Goal: Task Accomplishment & Management: Manage account settings

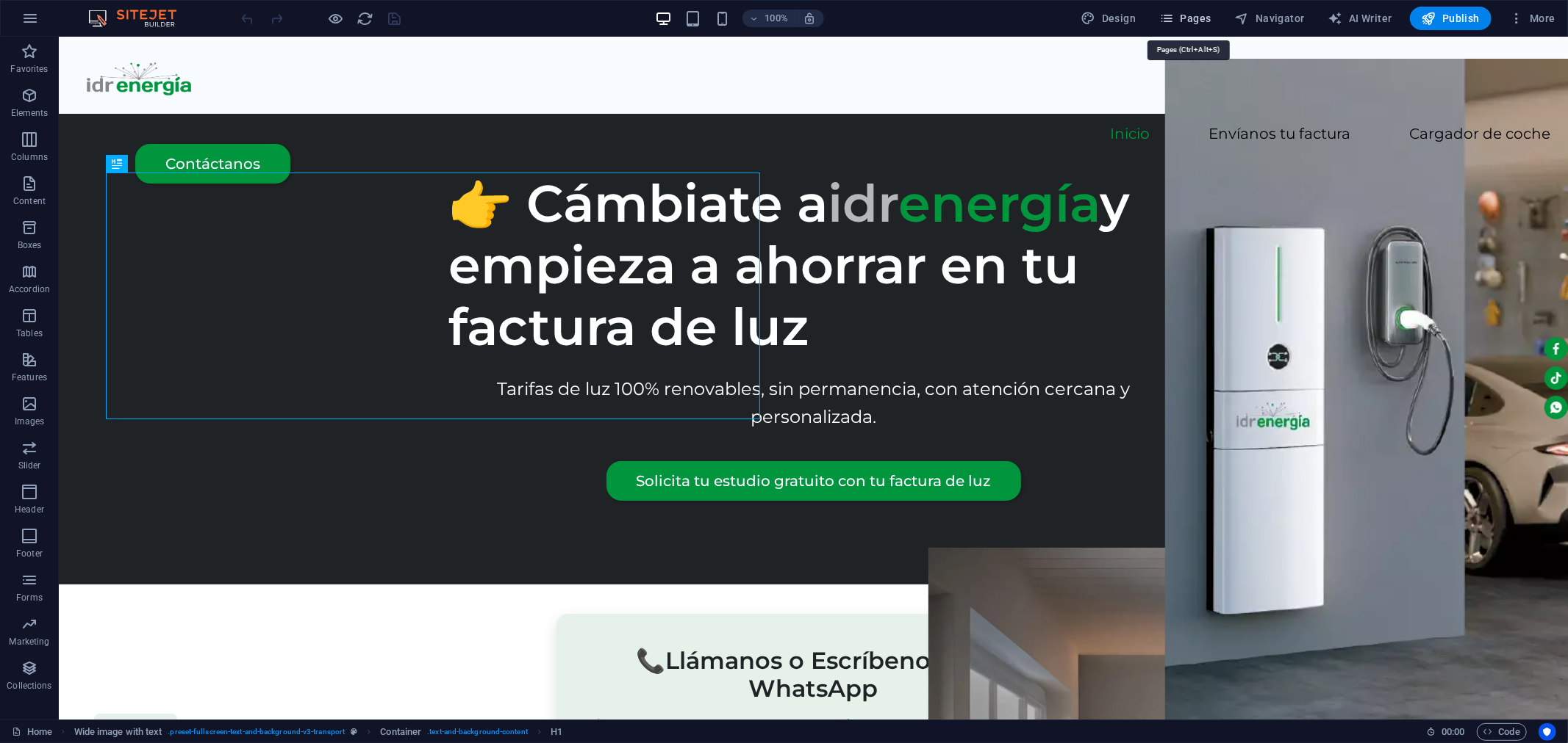
click at [1182, 17] on span "Pages" at bounding box center [1185, 18] width 51 height 15
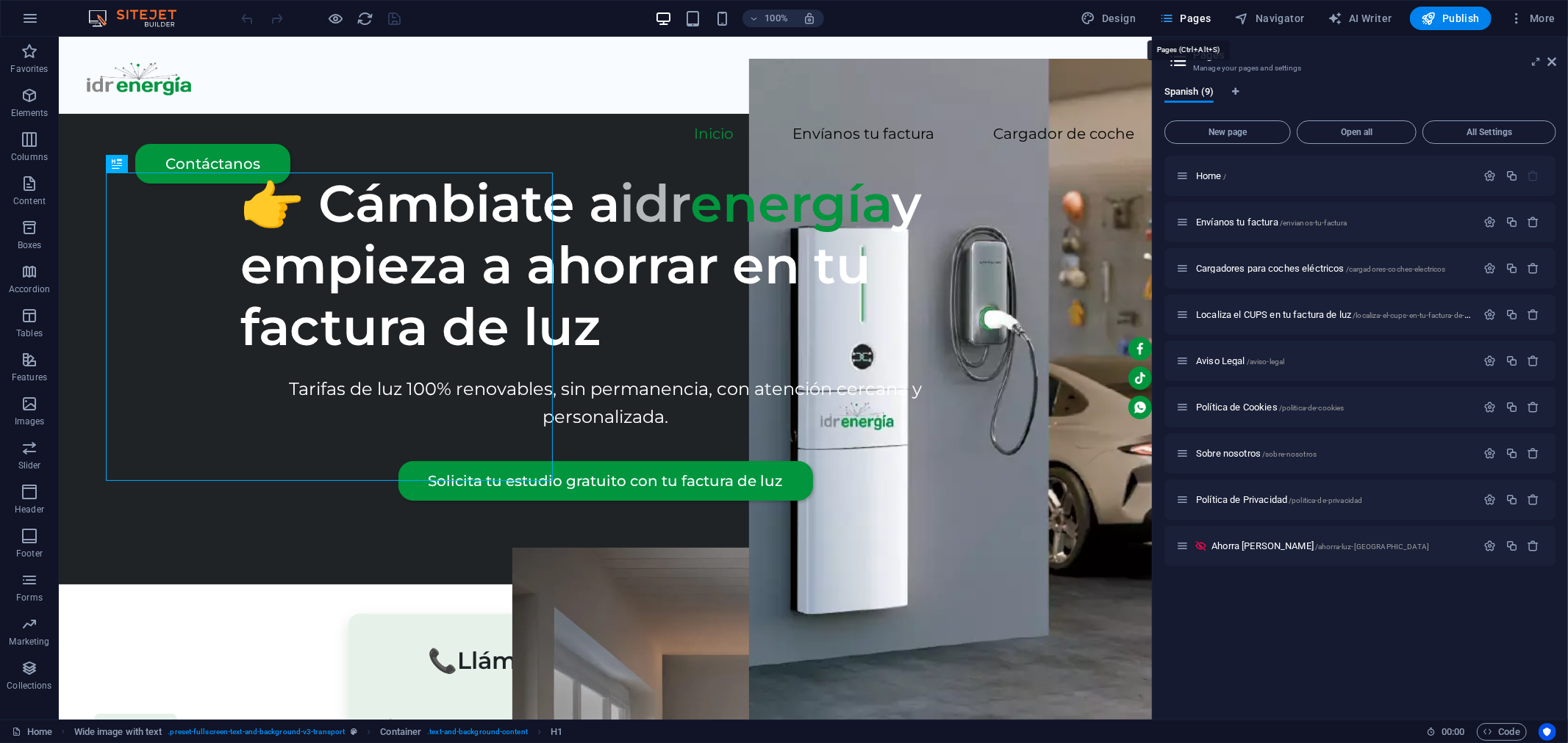
click at [1180, 18] on span "Pages" at bounding box center [1185, 18] width 51 height 15
click at [1465, 22] on span "Publish" at bounding box center [1450, 18] width 58 height 15
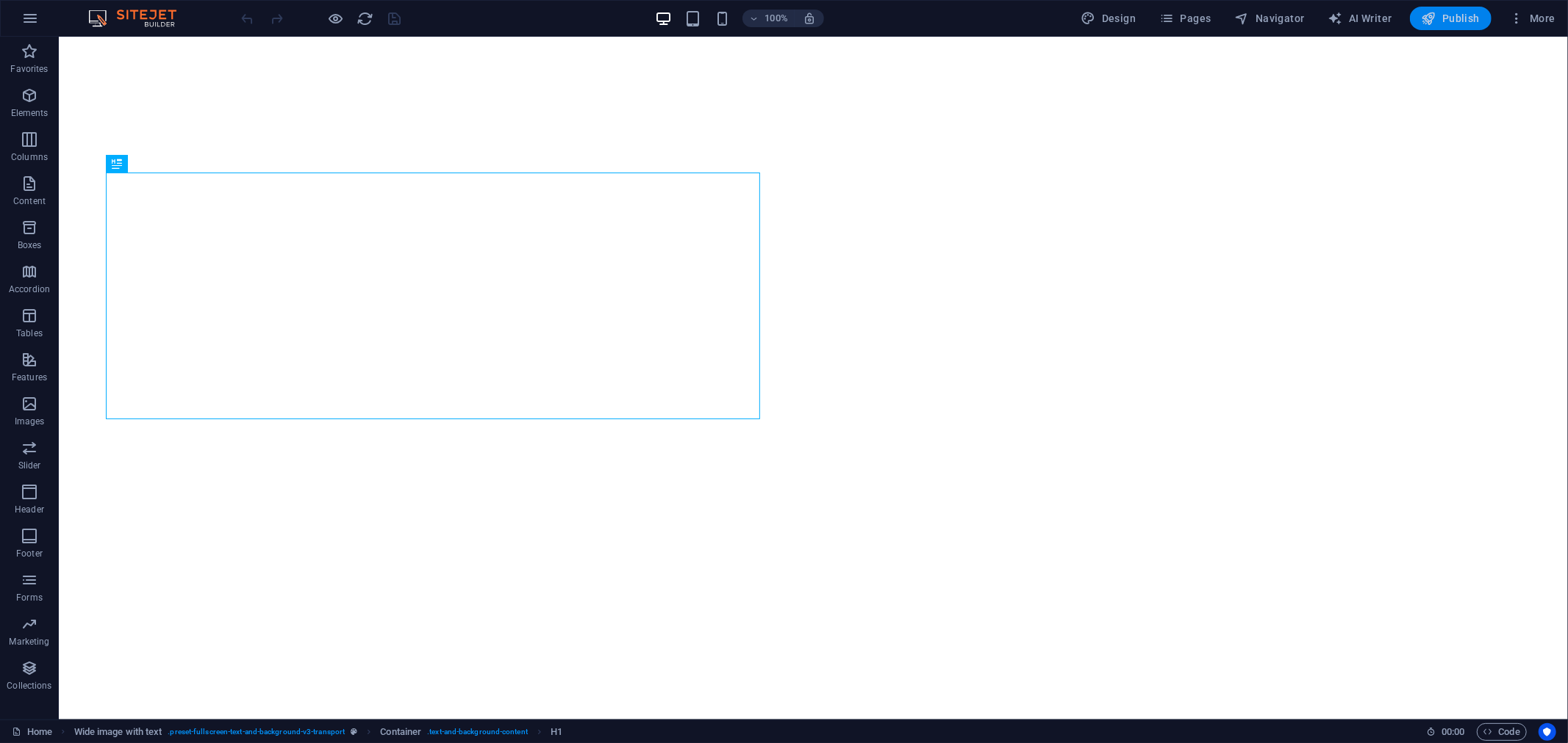
click at [1437, 25] on span "Publish" at bounding box center [1450, 18] width 58 height 15
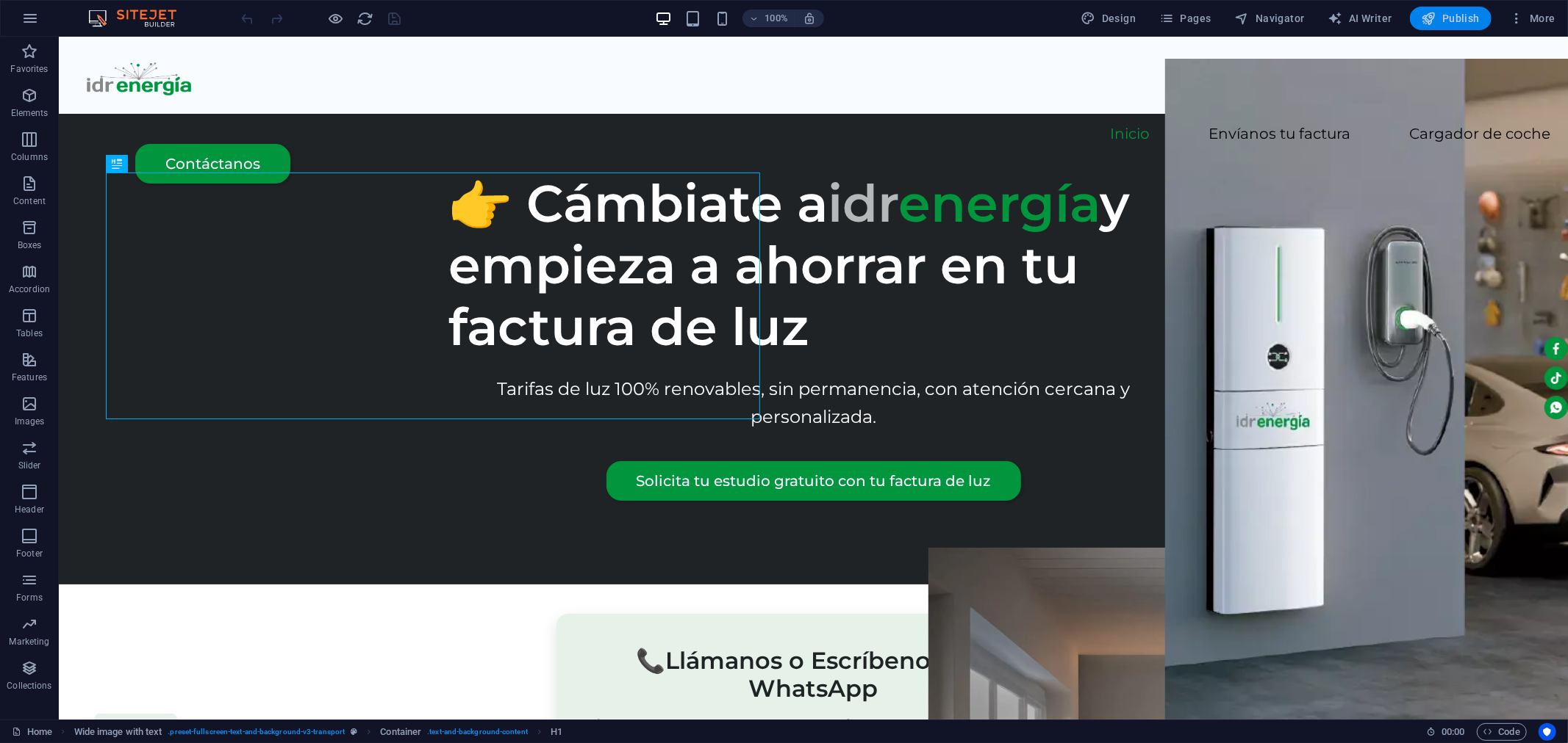
click at [1455, 22] on span "Publish" at bounding box center [1450, 18] width 58 height 15
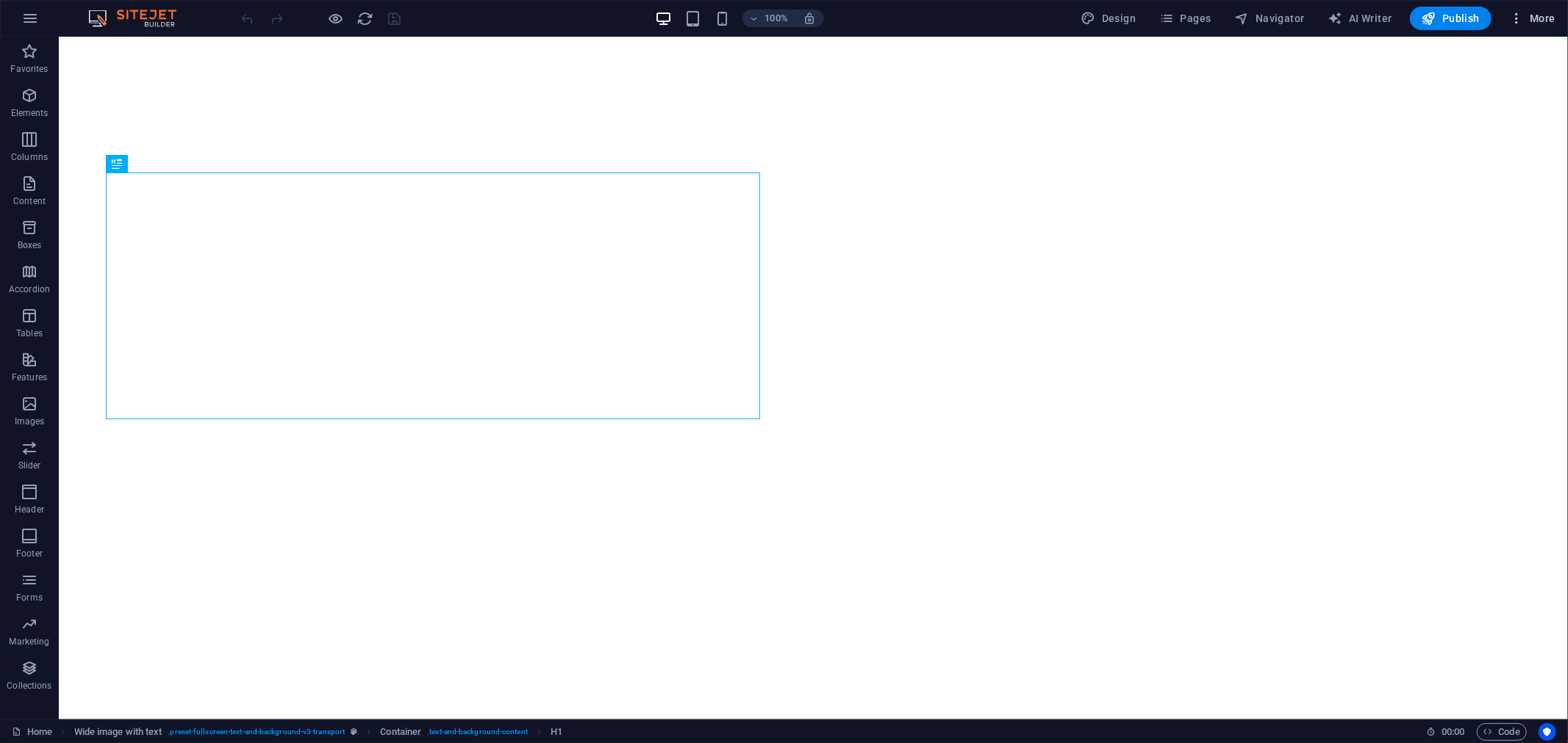
click at [1522, 22] on icon "button" at bounding box center [1516, 18] width 15 height 15
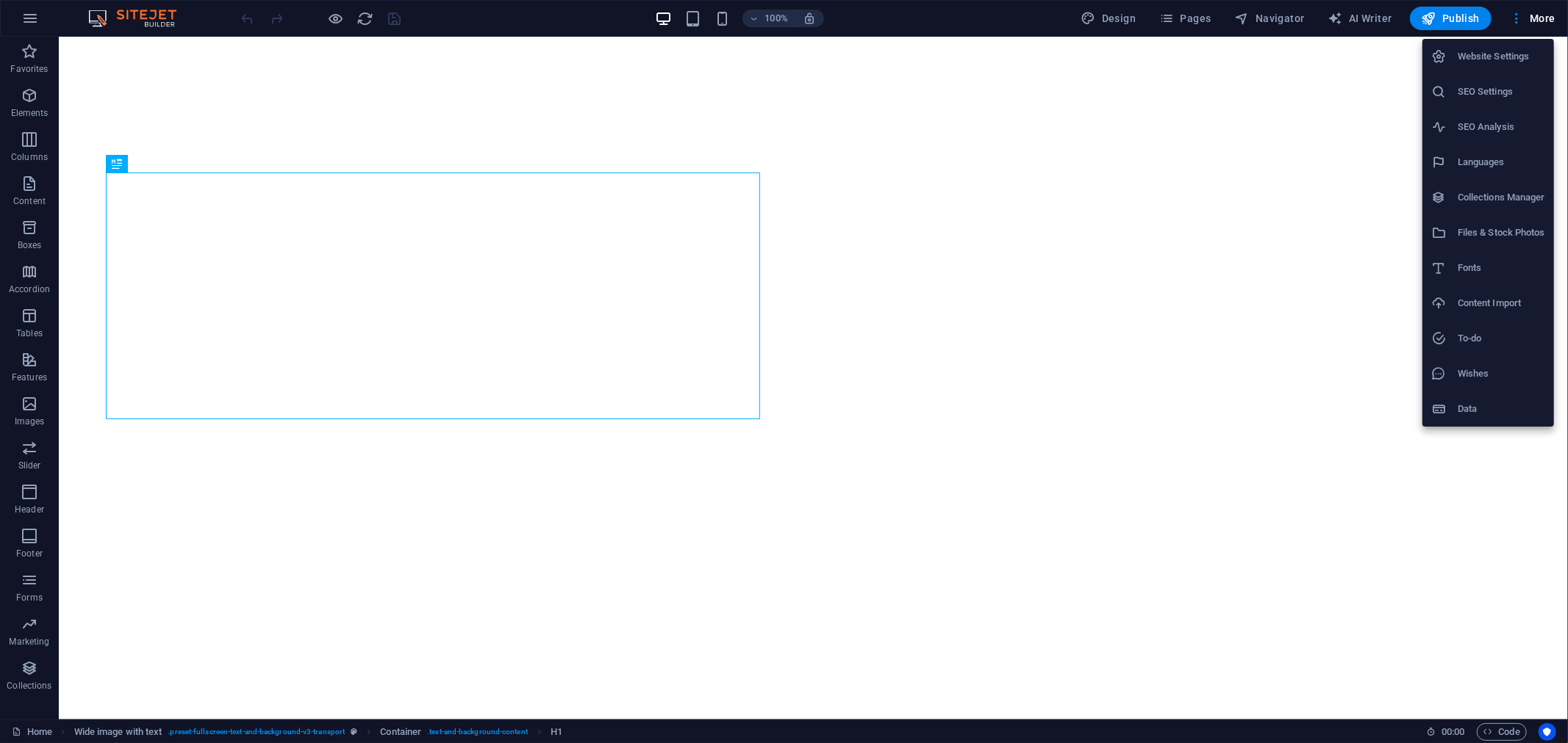
click at [1497, 51] on h6 "Website Settings" at bounding box center [1501, 56] width 87 height 18
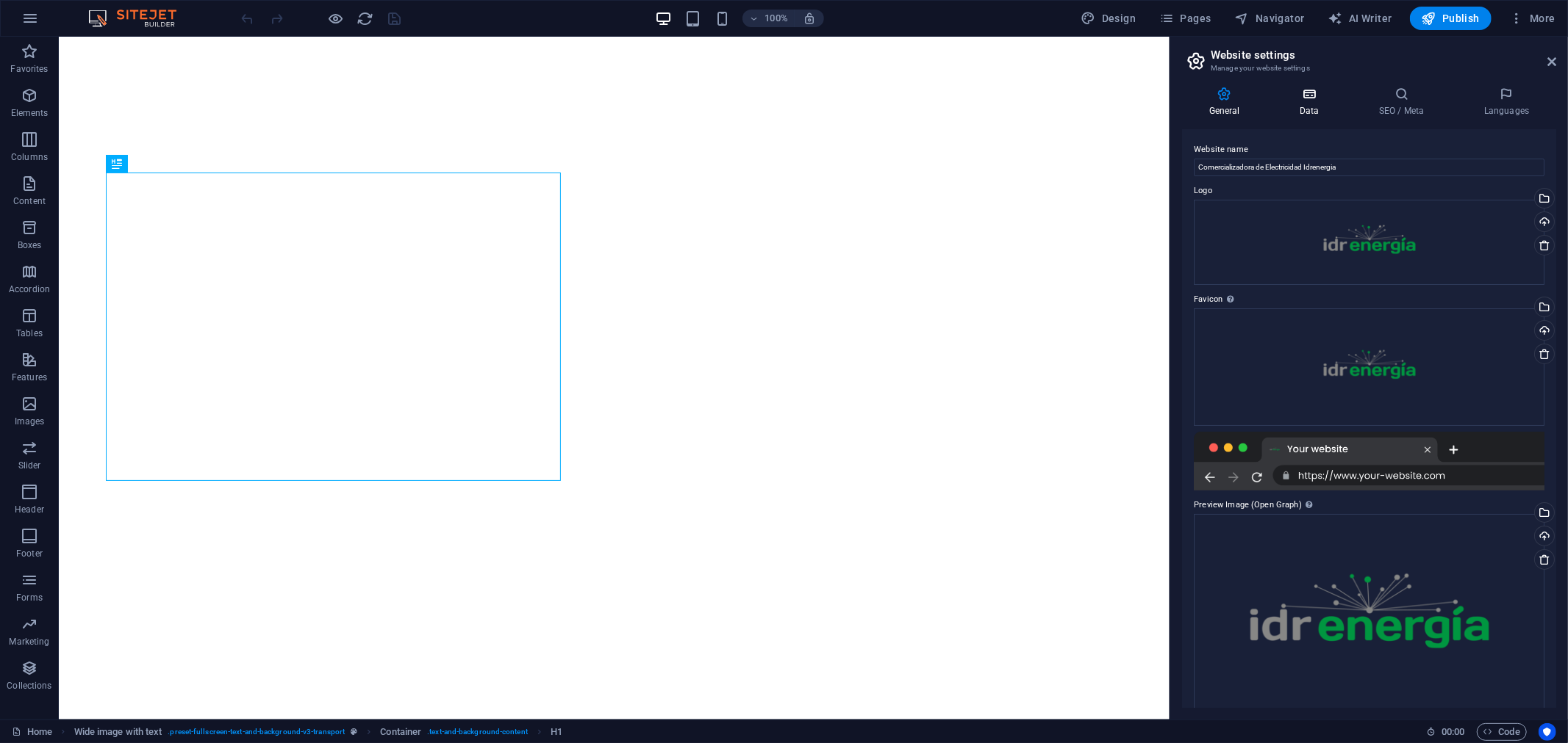
click at [1309, 101] on h4 "Data" at bounding box center [1313, 102] width 79 height 31
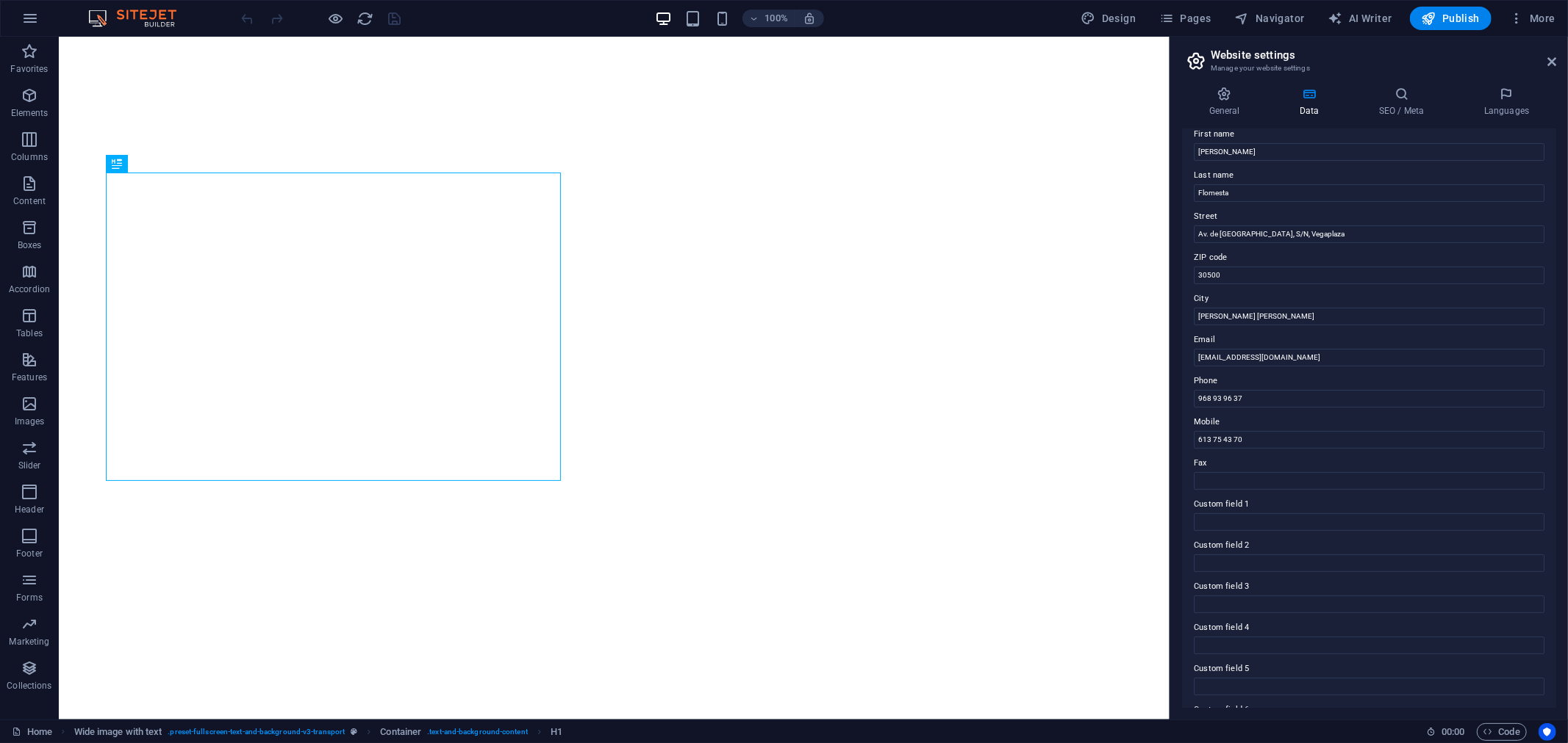
scroll to position [126, 0]
click at [1403, 104] on h4 "SEO / Meta" at bounding box center [1405, 102] width 105 height 31
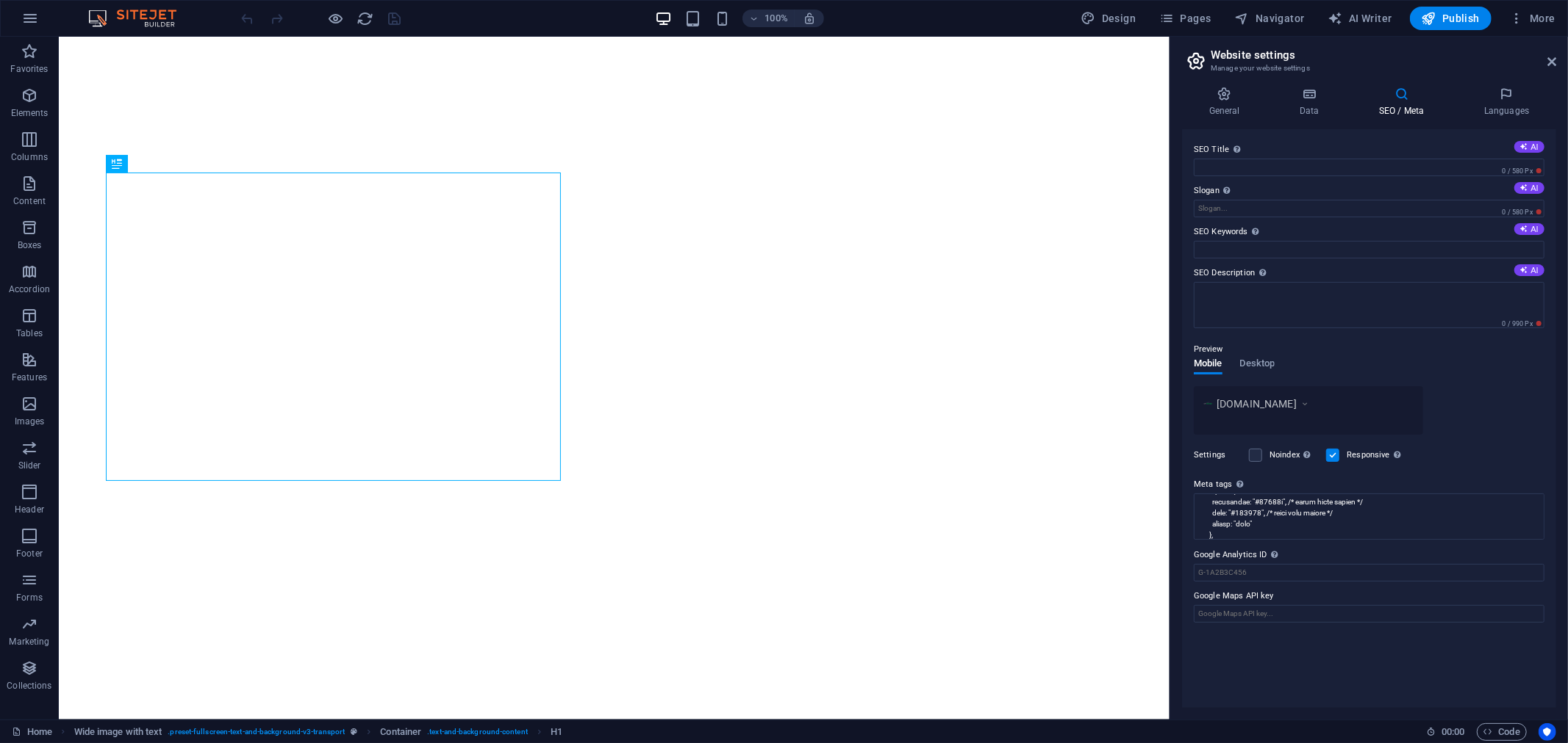
scroll to position [81, 0]
click at [1204, 19] on span "Pages" at bounding box center [1185, 18] width 51 height 15
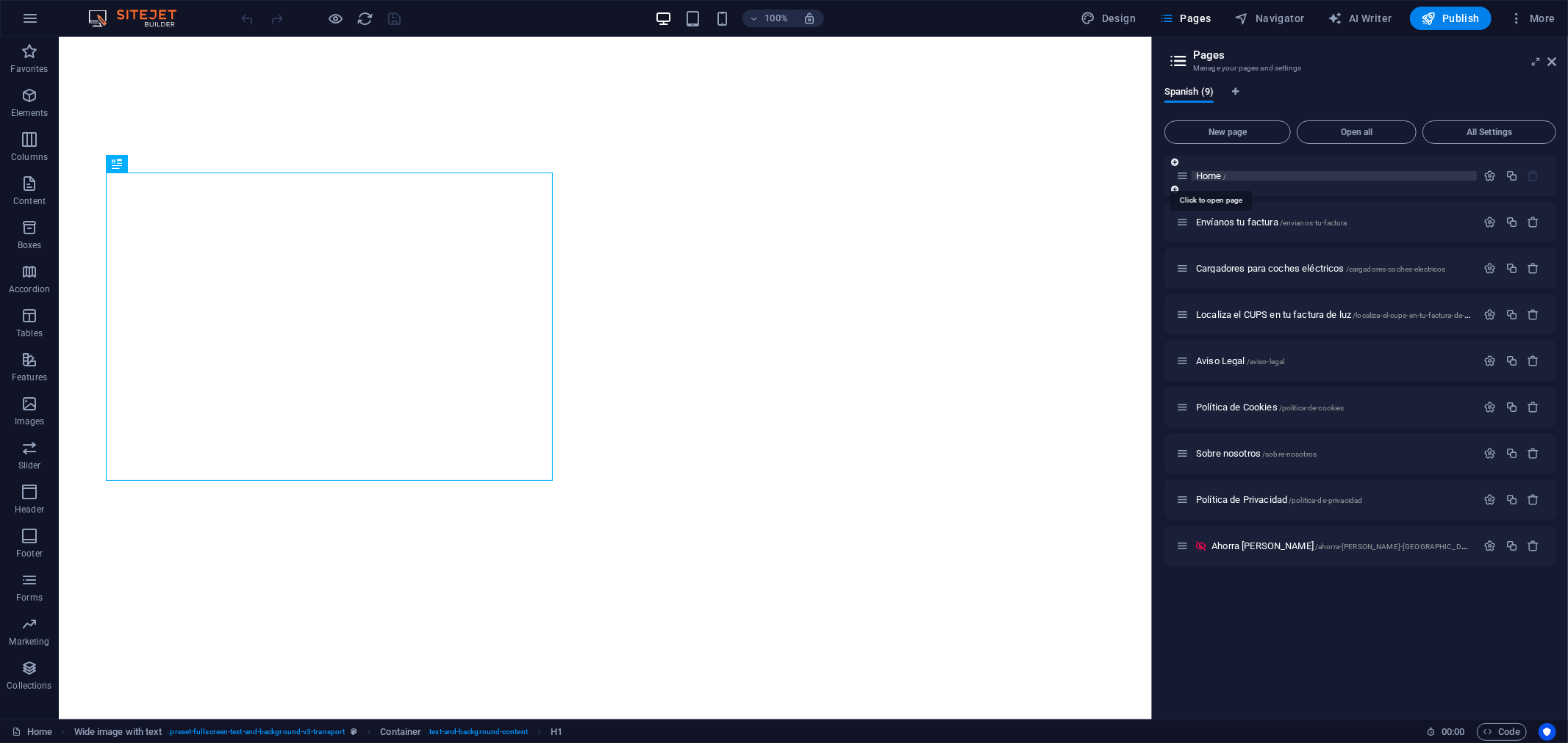
click at [1209, 177] on span "Home /" at bounding box center [1211, 175] width 30 height 11
click at [1488, 175] on icon "button" at bounding box center [1490, 176] width 13 height 13
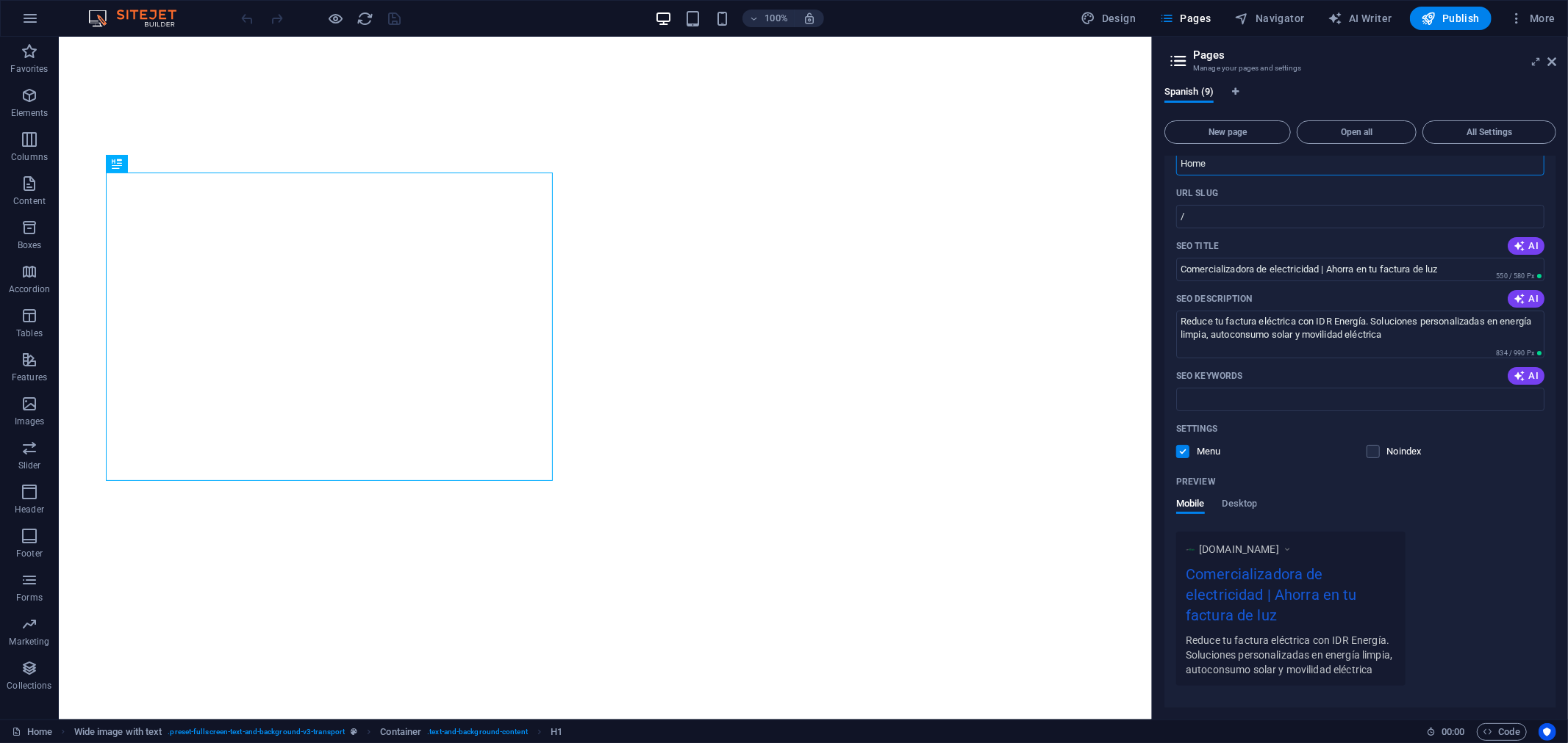
scroll to position [0, 0]
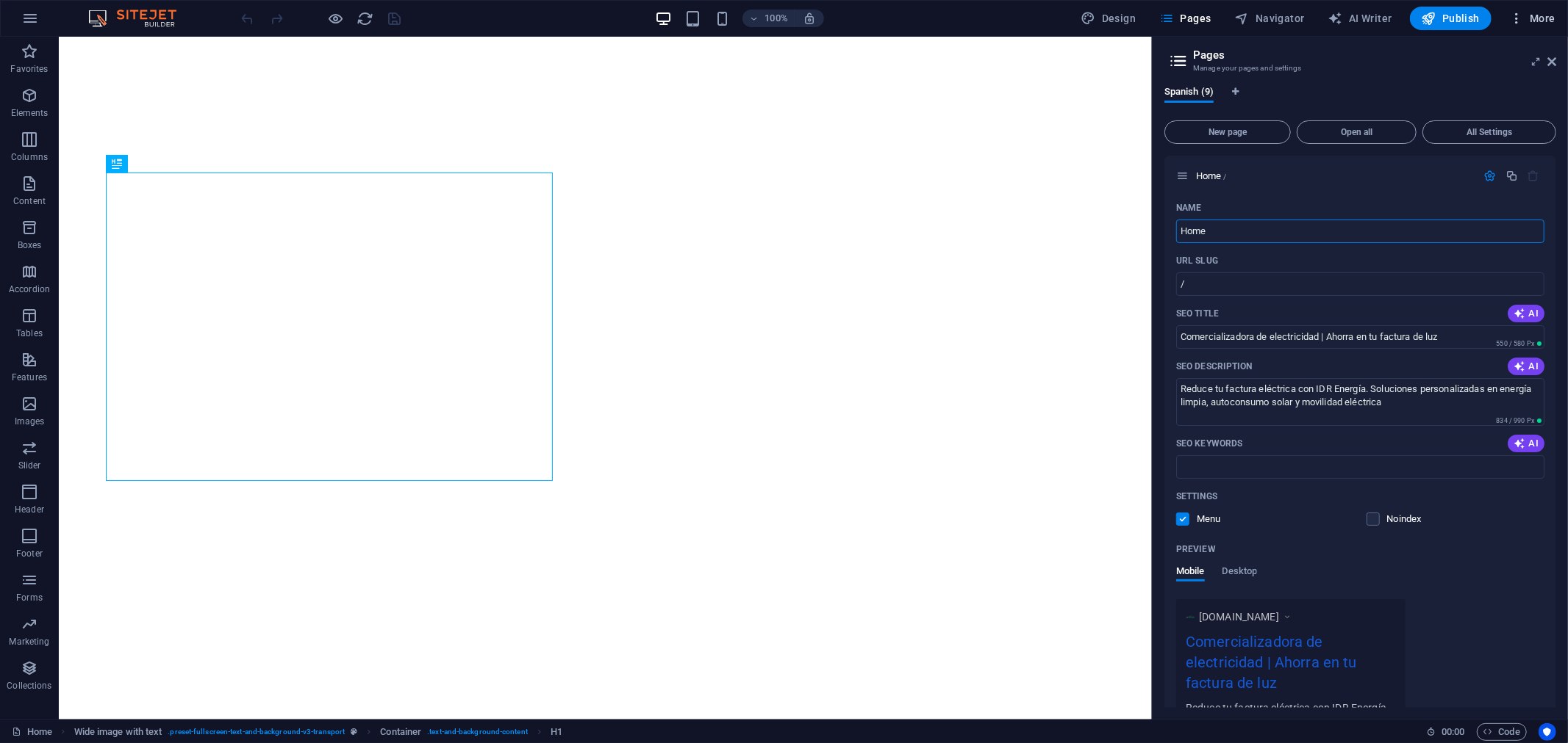
click at [1523, 21] on icon "button" at bounding box center [1516, 18] width 15 height 15
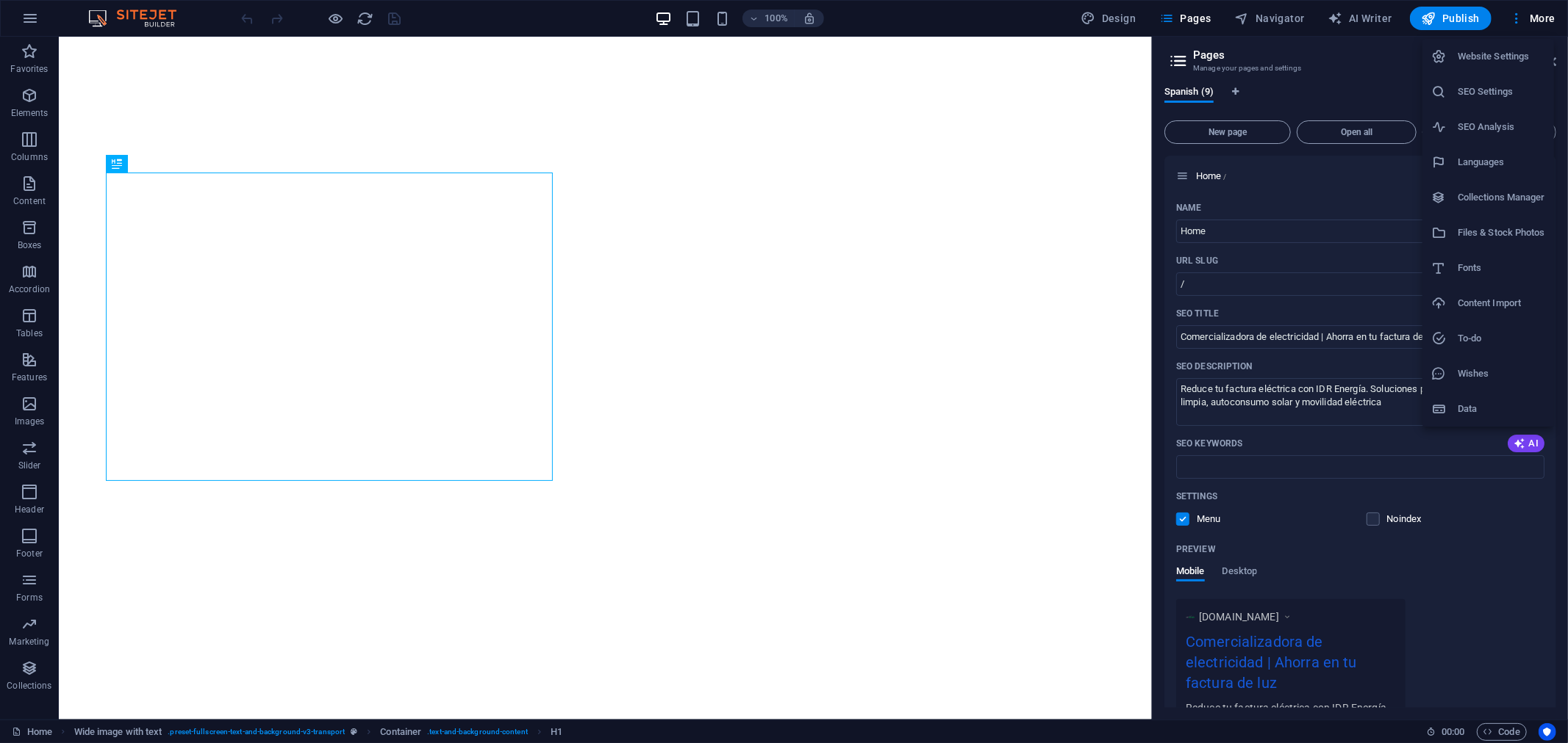
click at [1489, 79] on li "SEO Settings" at bounding box center [1488, 92] width 132 height 36
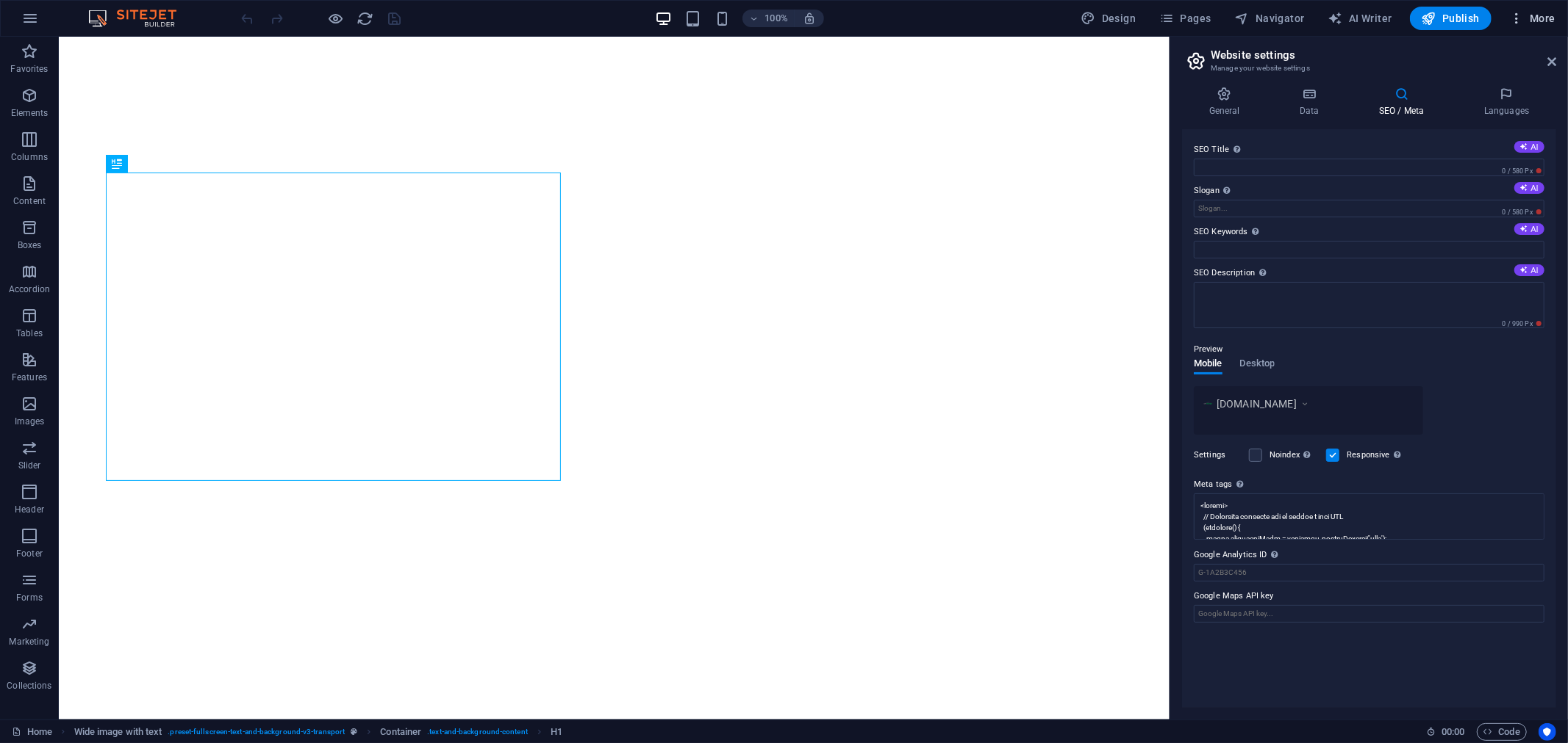
click at [1542, 19] on span "More" at bounding box center [1531, 18] width 47 height 15
click at [1485, 63] on h6 "Website Settings" at bounding box center [1501, 56] width 87 height 18
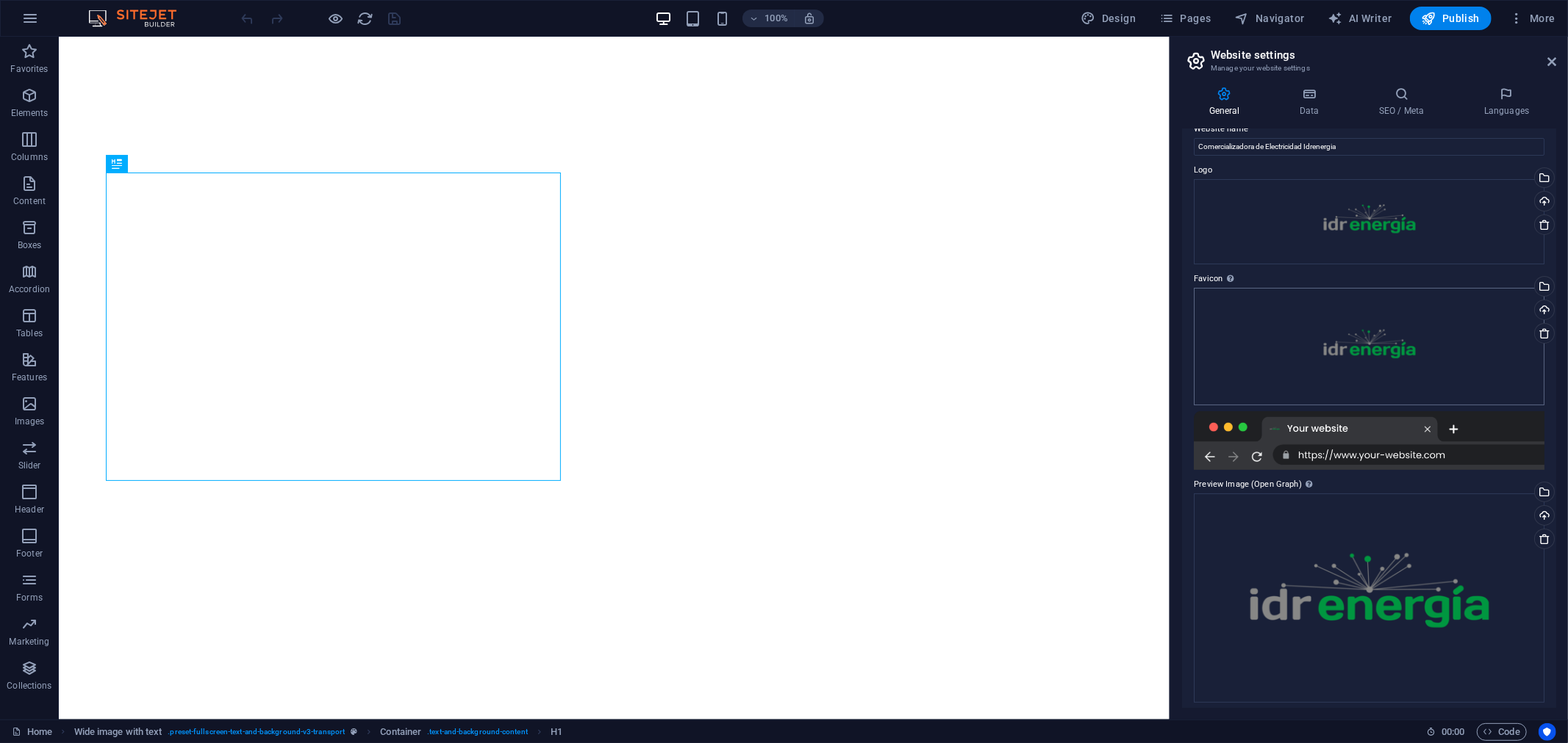
scroll to position [27, 0]
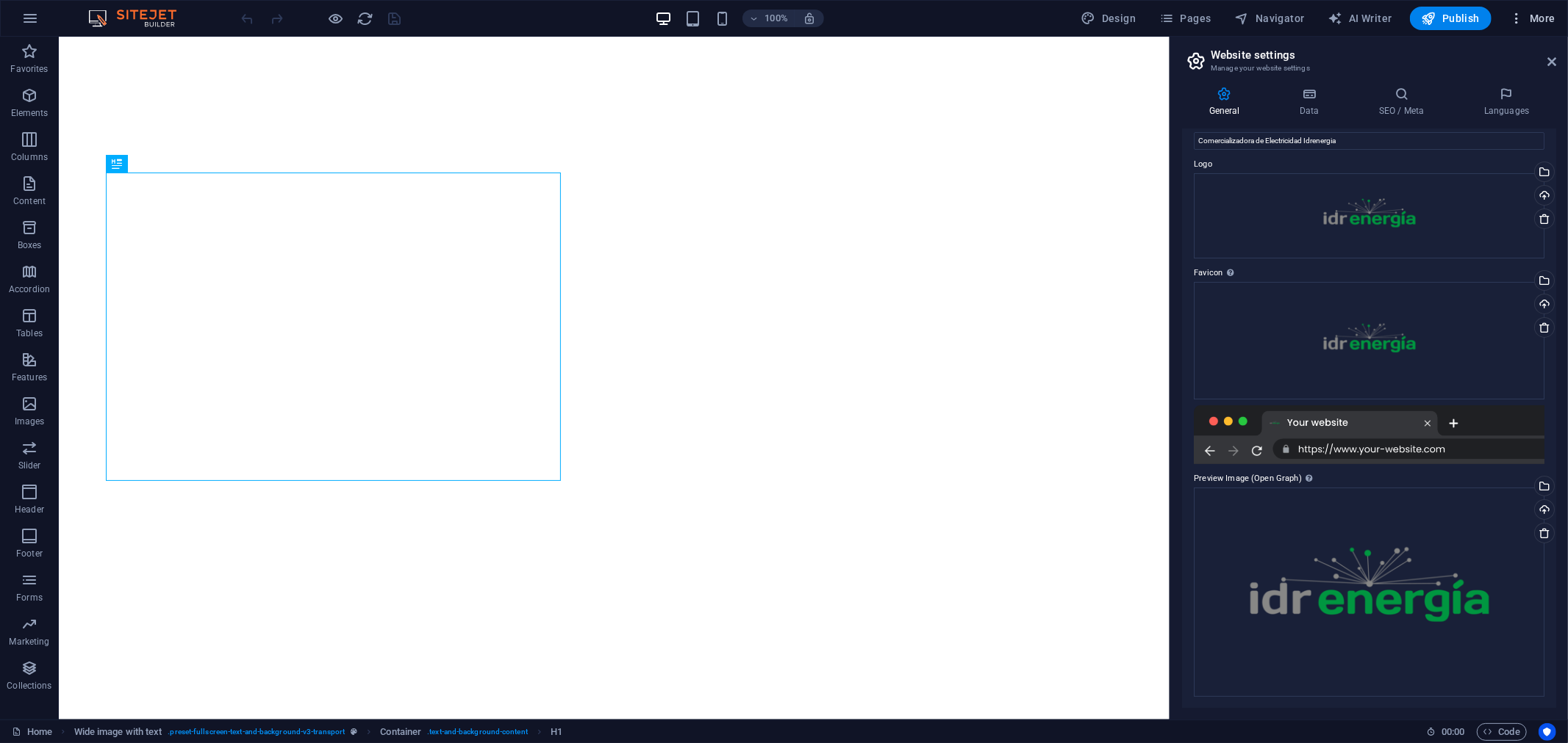
click at [1531, 17] on span "More" at bounding box center [1531, 18] width 47 height 15
click at [1486, 122] on h6 "SEO Analysis" at bounding box center [1501, 128] width 87 height 18
select select "[DOMAIN_NAME]"
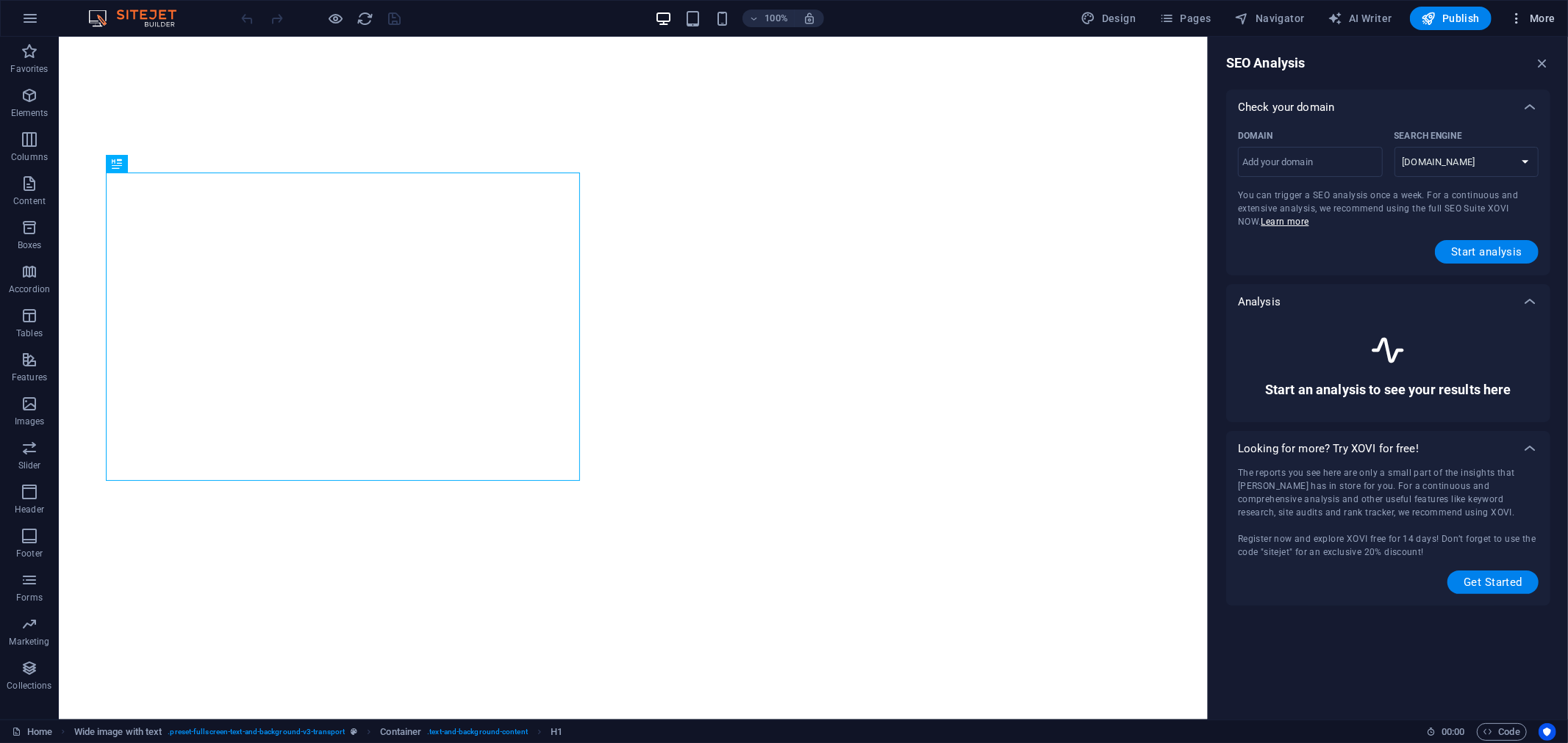
click at [1542, 20] on span "More" at bounding box center [1531, 18] width 47 height 15
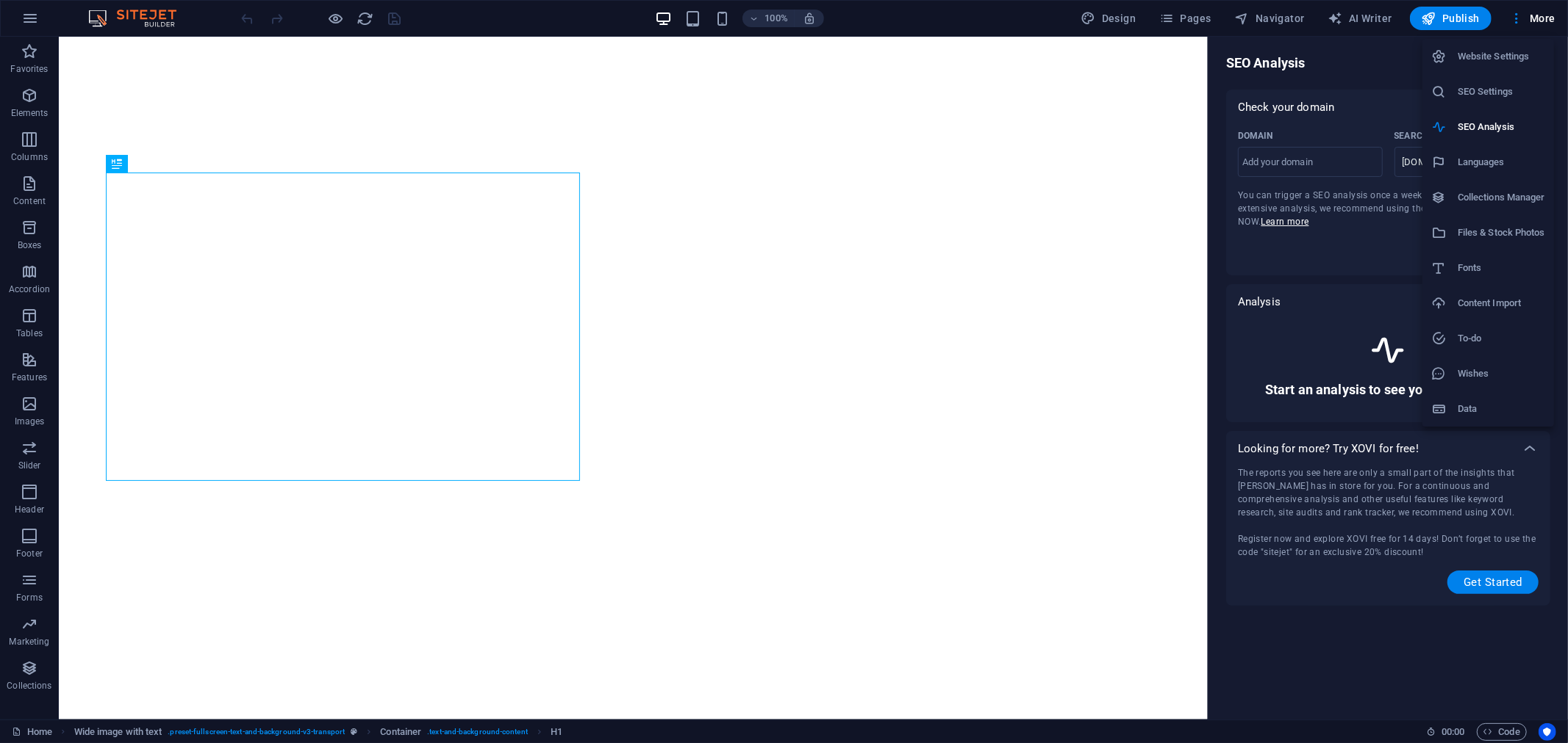
click at [1466, 395] on li "Data" at bounding box center [1488, 410] width 132 height 36
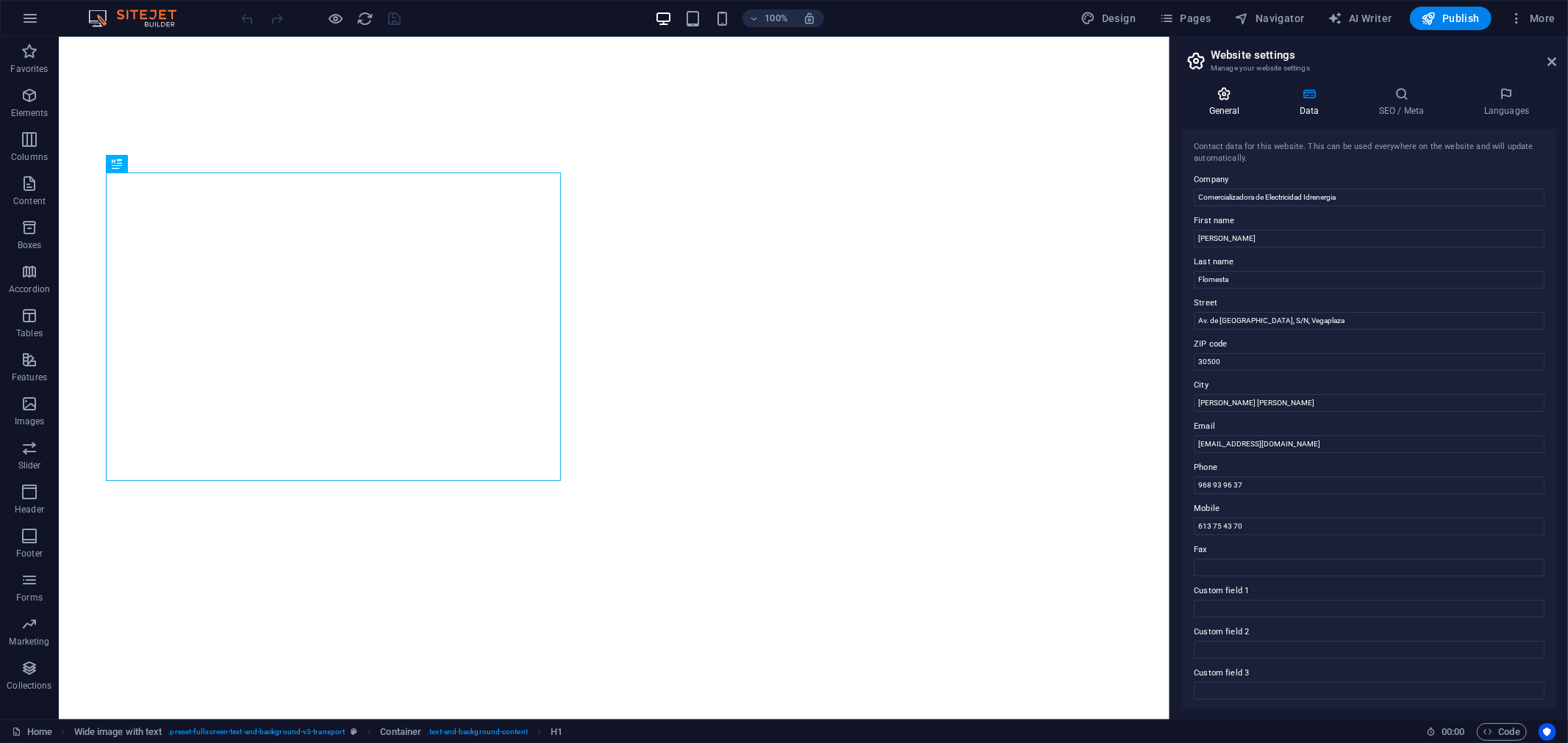
click at [1225, 96] on icon at bounding box center [1224, 94] width 84 height 15
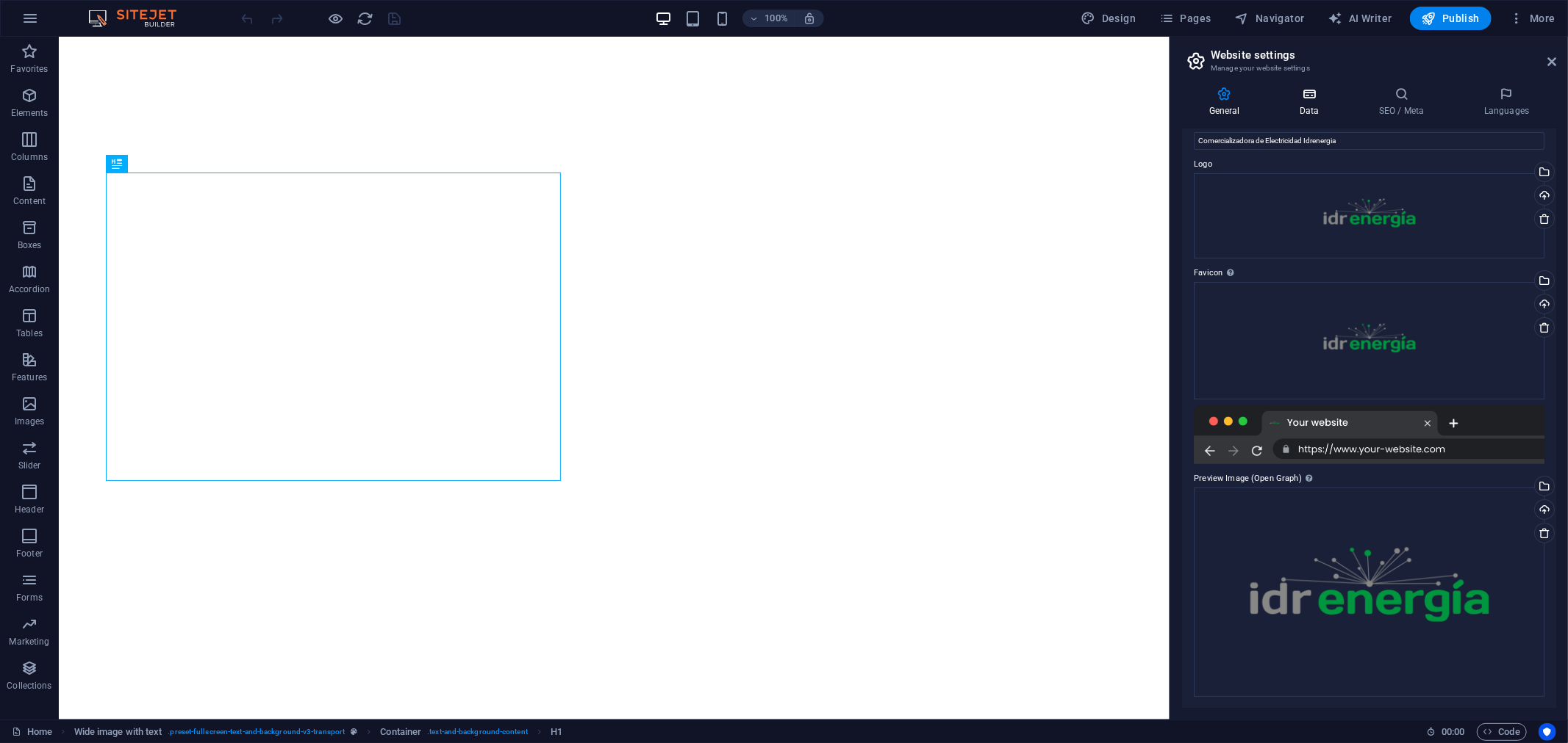
click at [1311, 104] on h4 "Data" at bounding box center [1313, 102] width 79 height 31
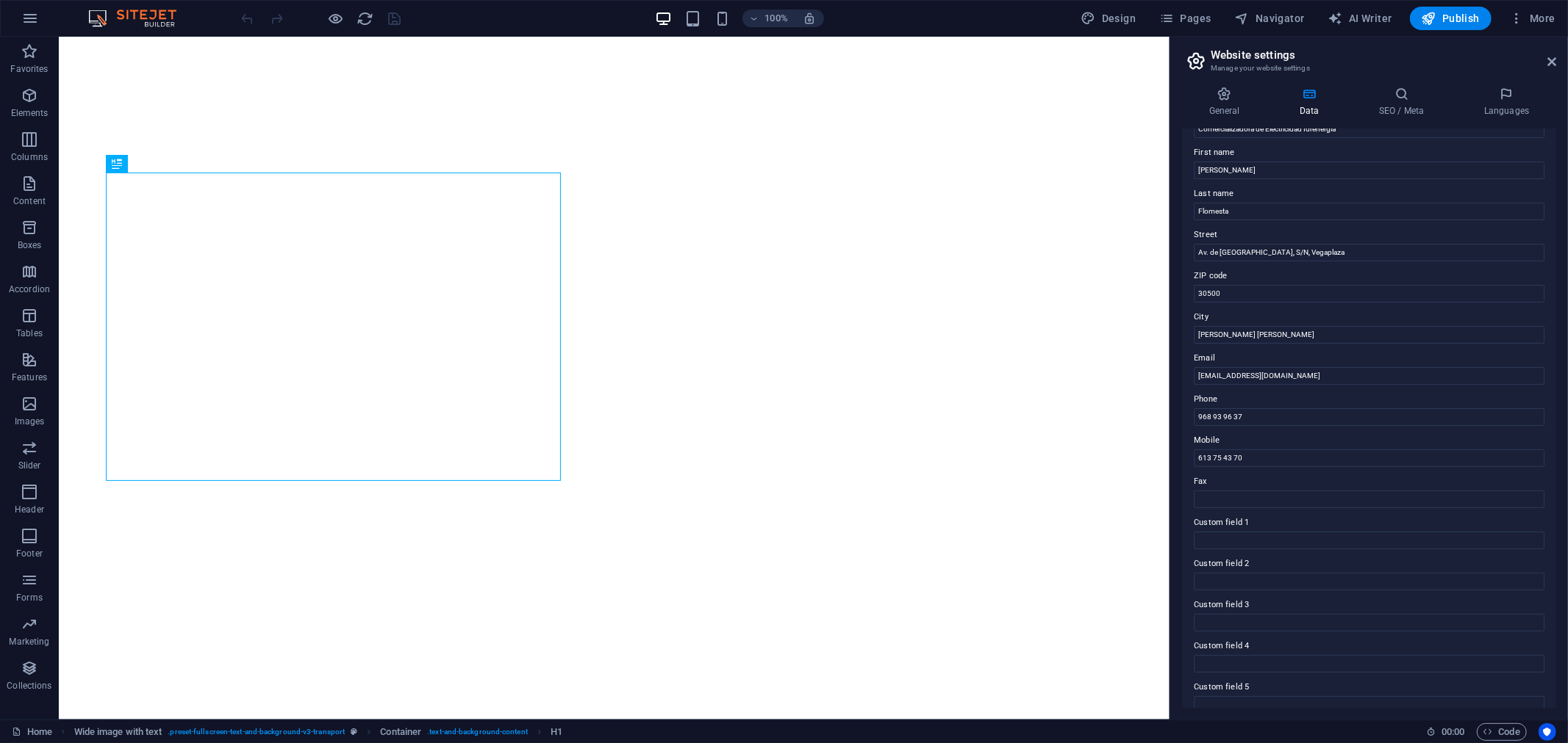
scroll to position [45, 0]
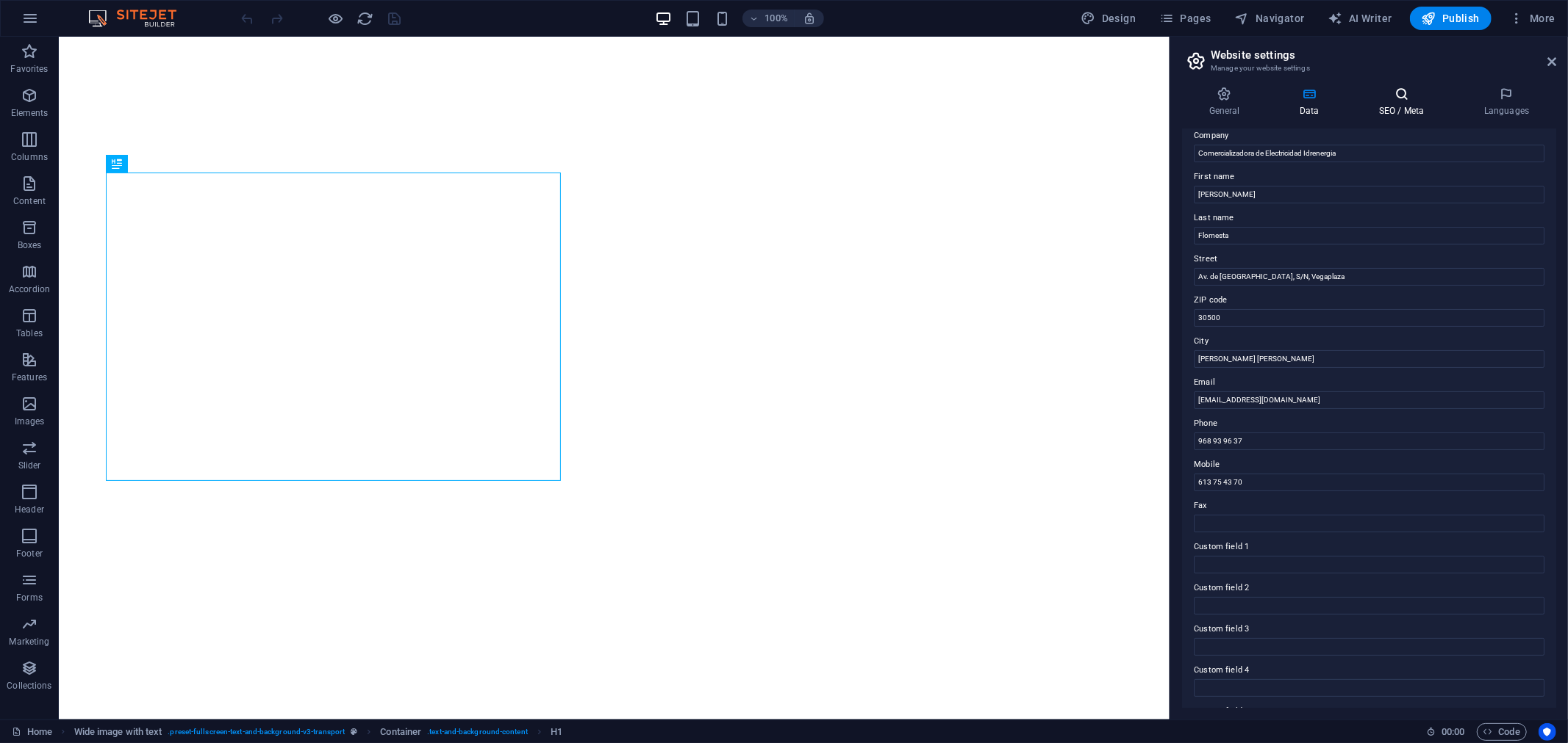
click at [1397, 98] on icon at bounding box center [1402, 94] width 99 height 15
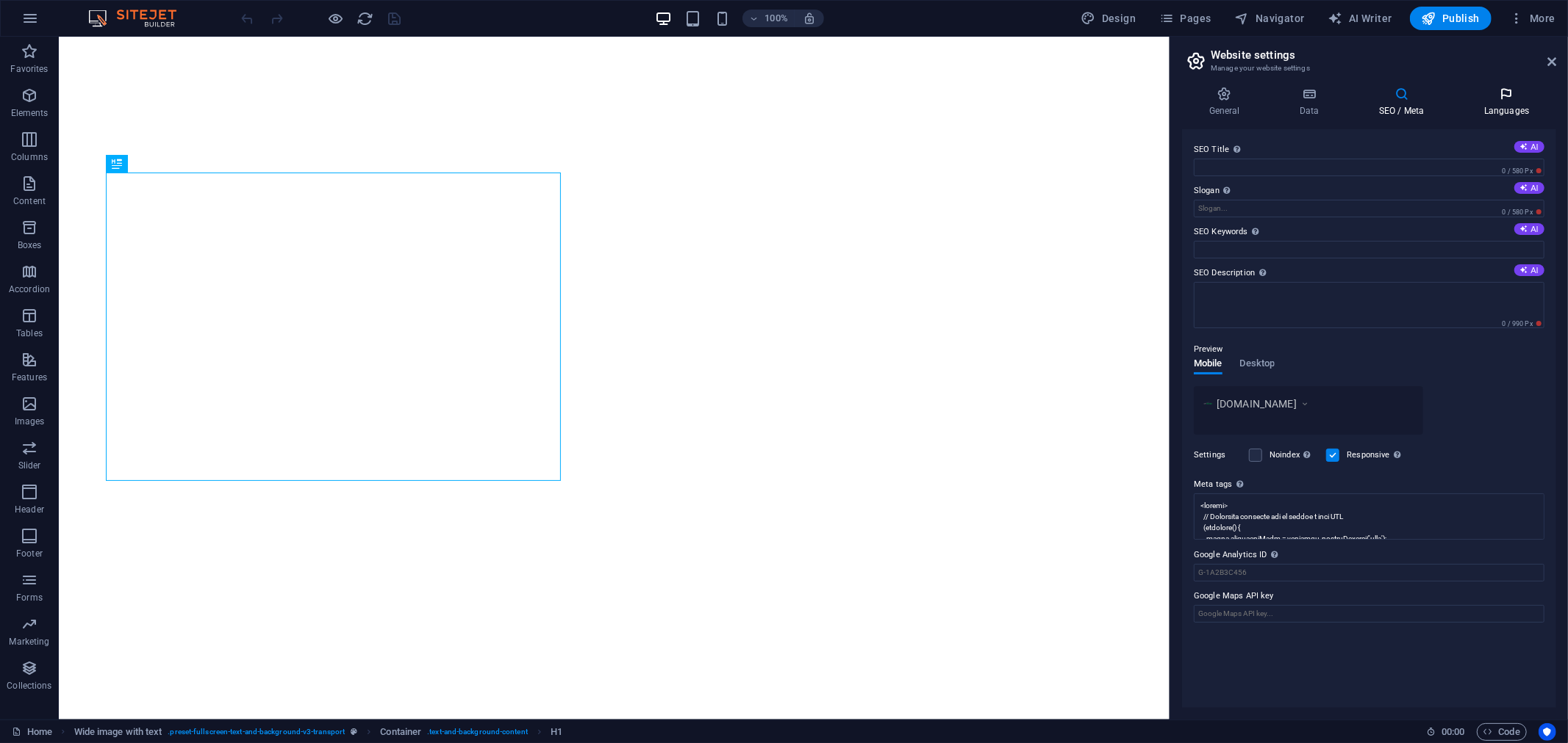
click at [1502, 100] on icon at bounding box center [1507, 94] width 99 height 15
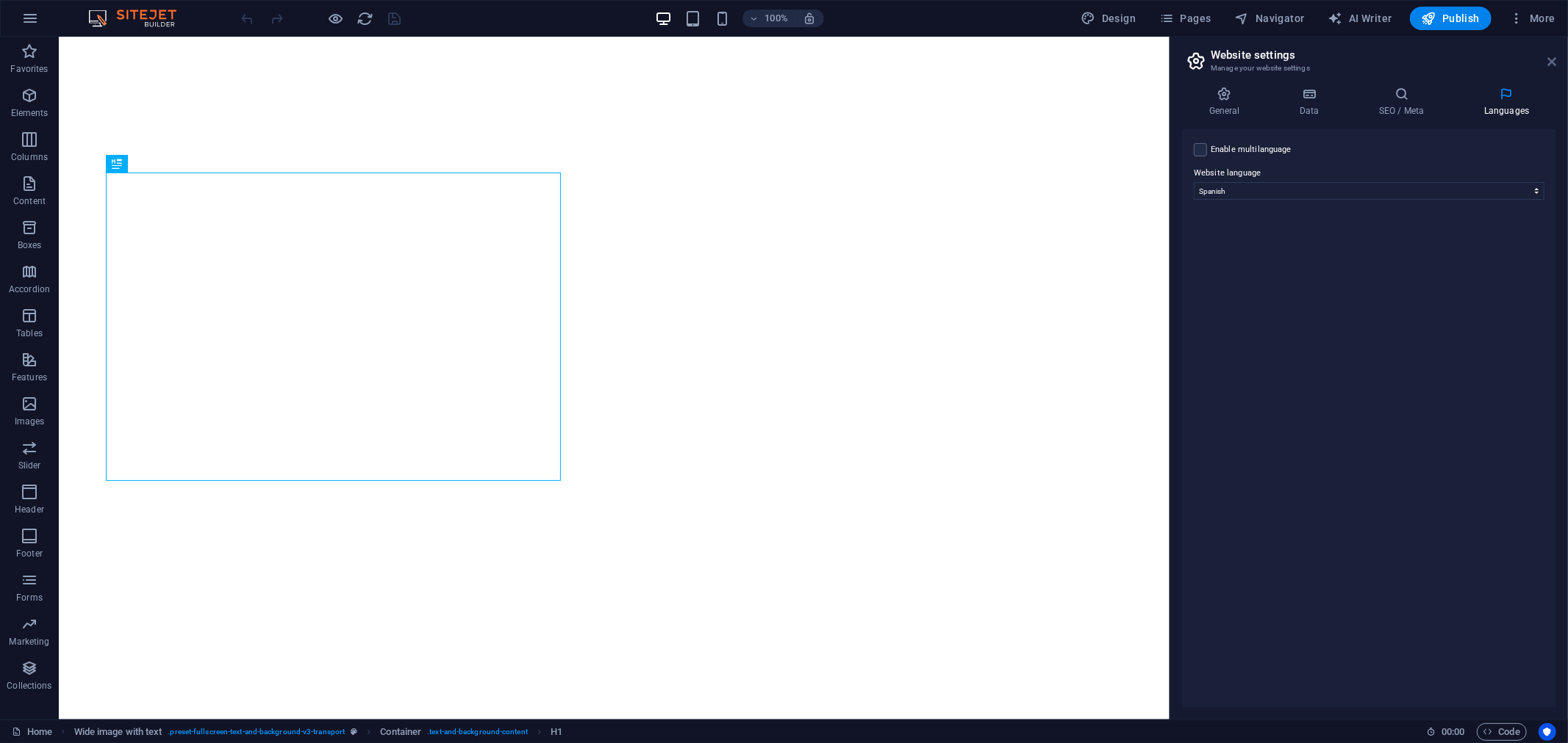
click at [1551, 61] on icon at bounding box center [1551, 61] width 9 height 12
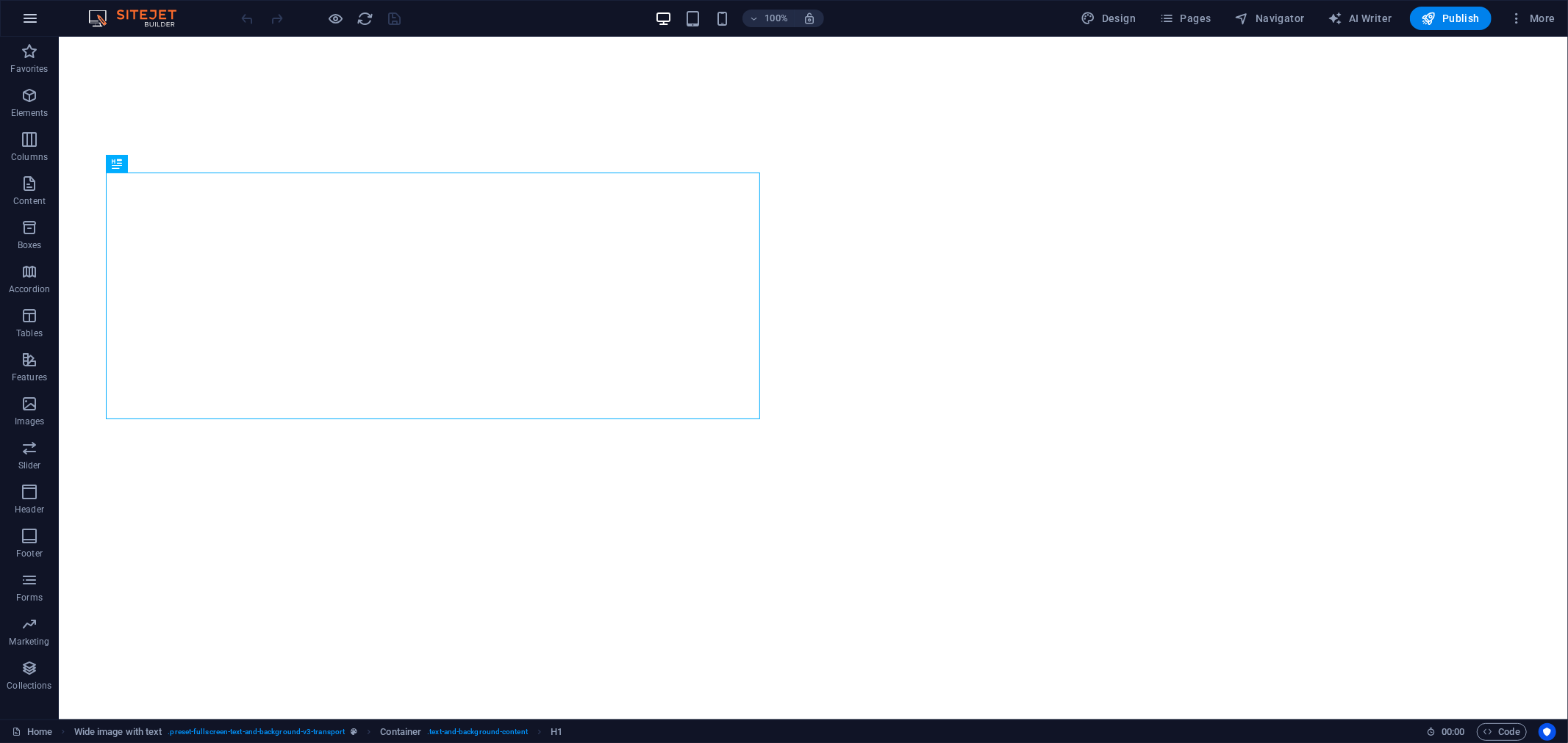
click at [23, 19] on icon "button" at bounding box center [31, 19] width 18 height 18
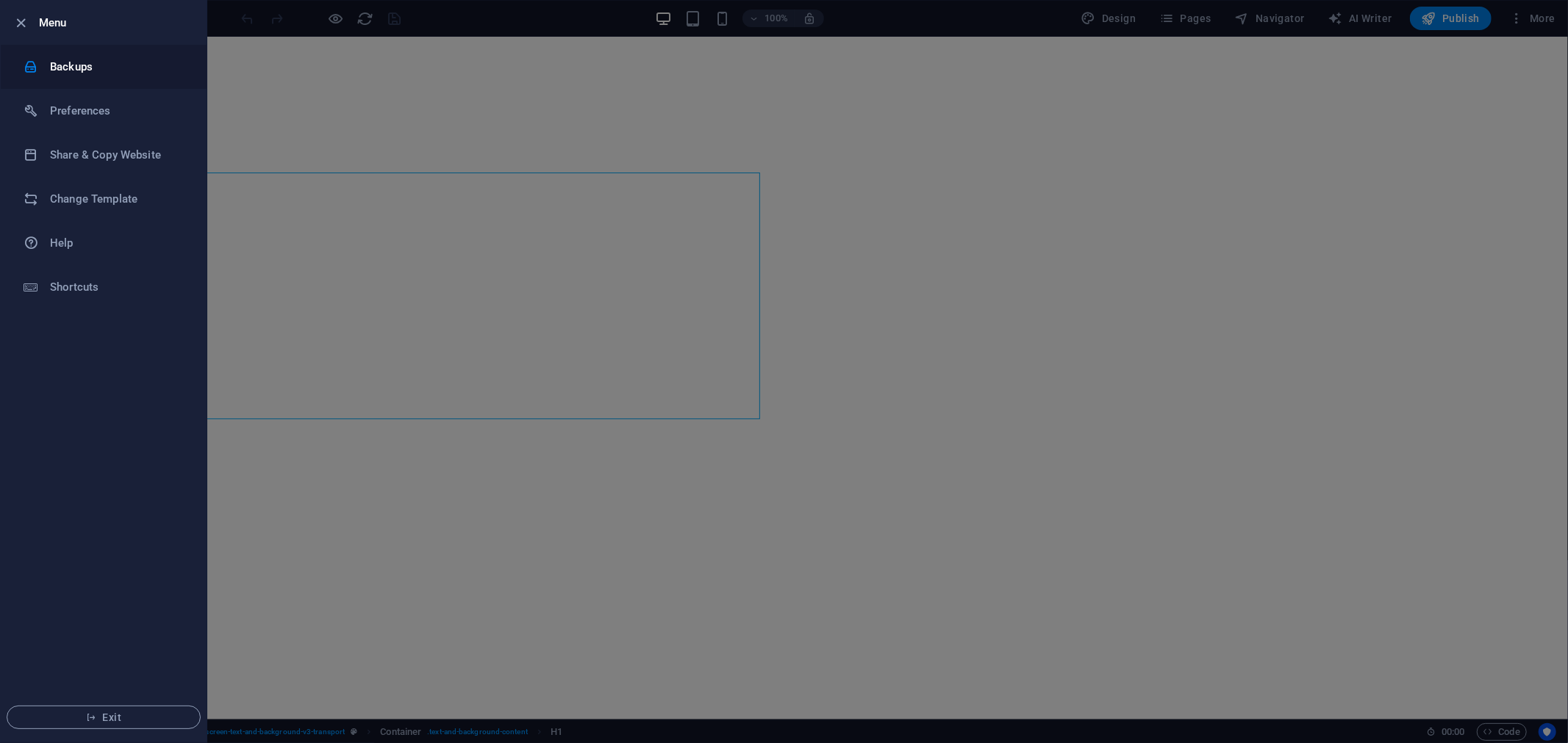
click at [70, 67] on h6 "Backups" at bounding box center [117, 67] width 136 height 18
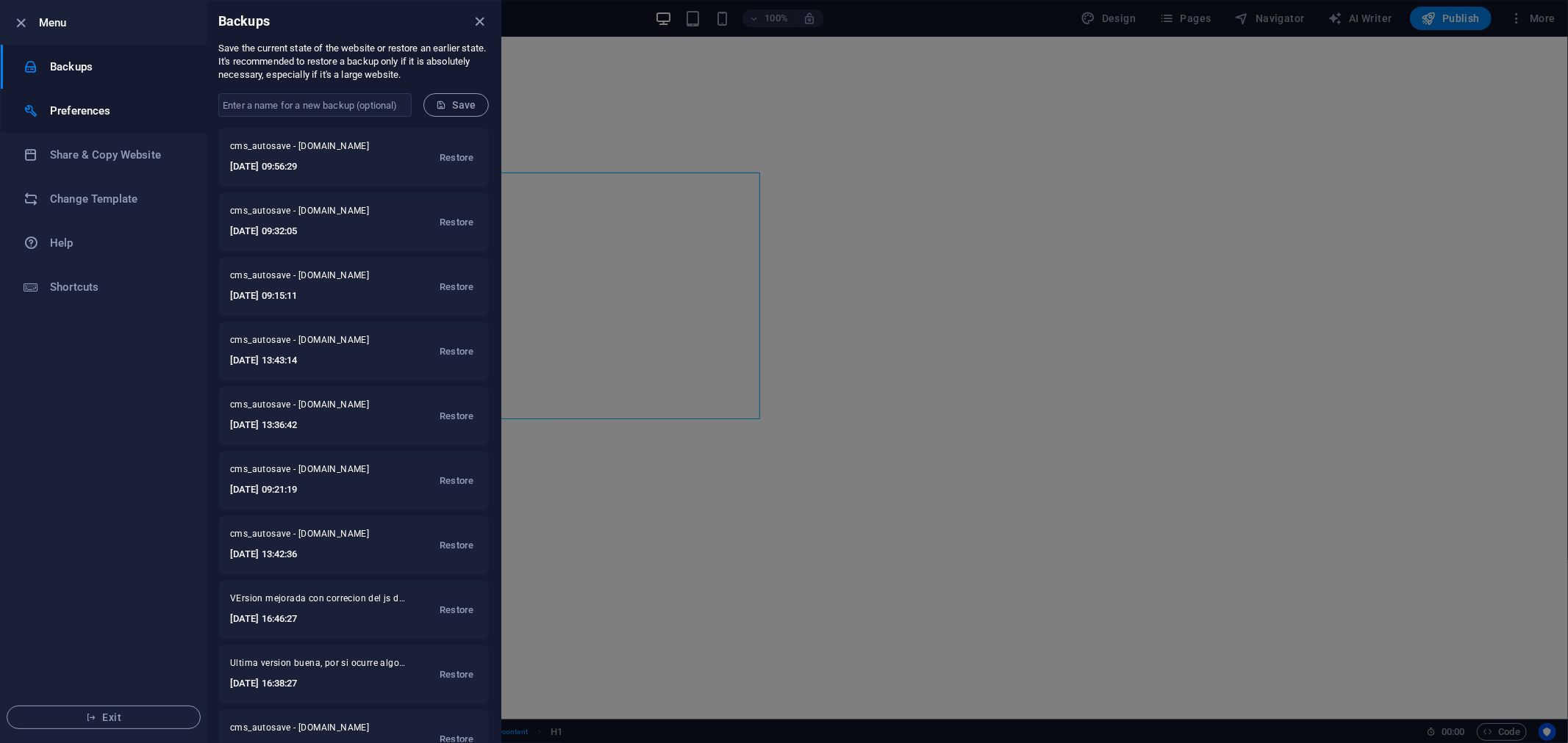
click at [70, 108] on h6 "Preferences" at bounding box center [117, 111] width 136 height 18
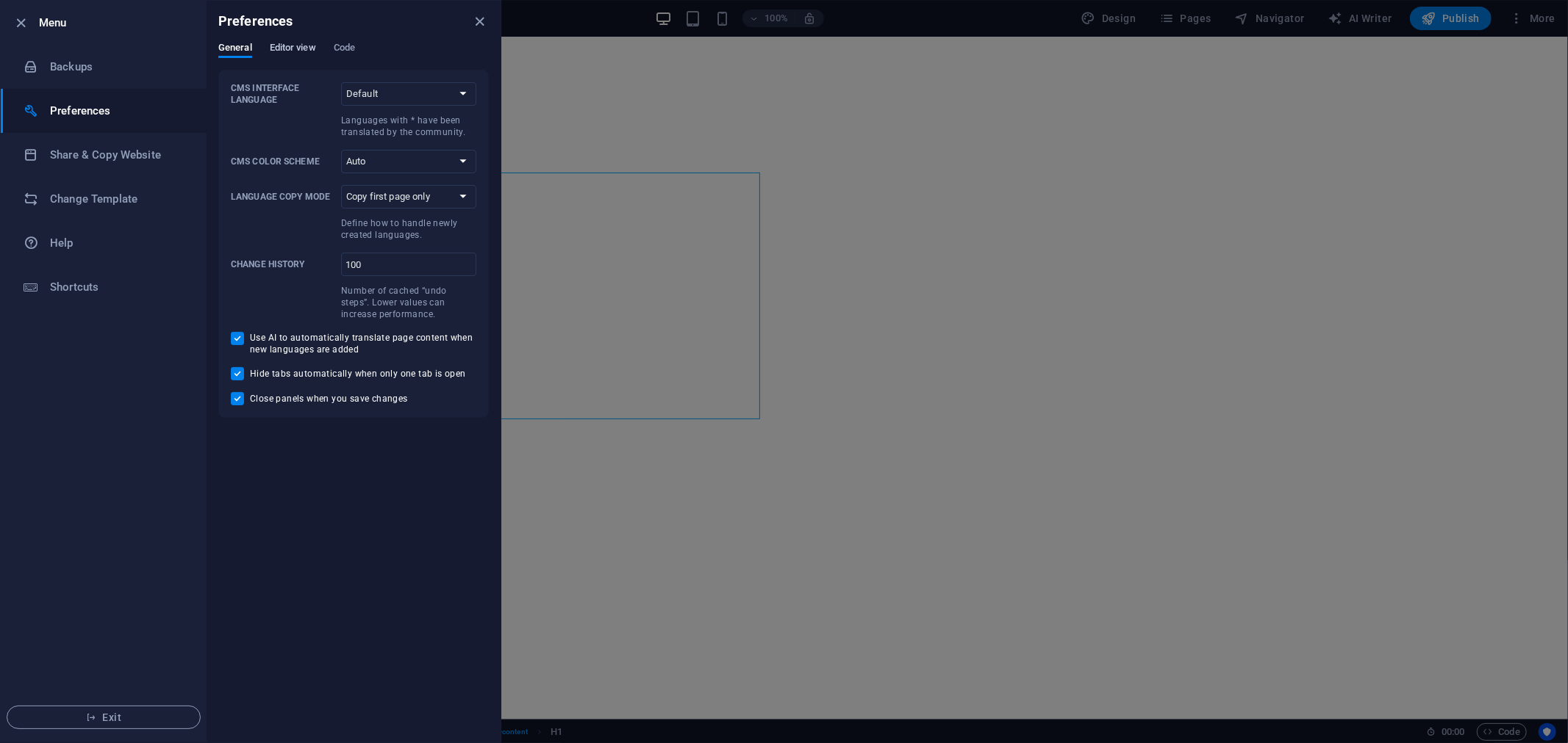
click at [293, 45] on span "Editor view" at bounding box center [292, 48] width 47 height 21
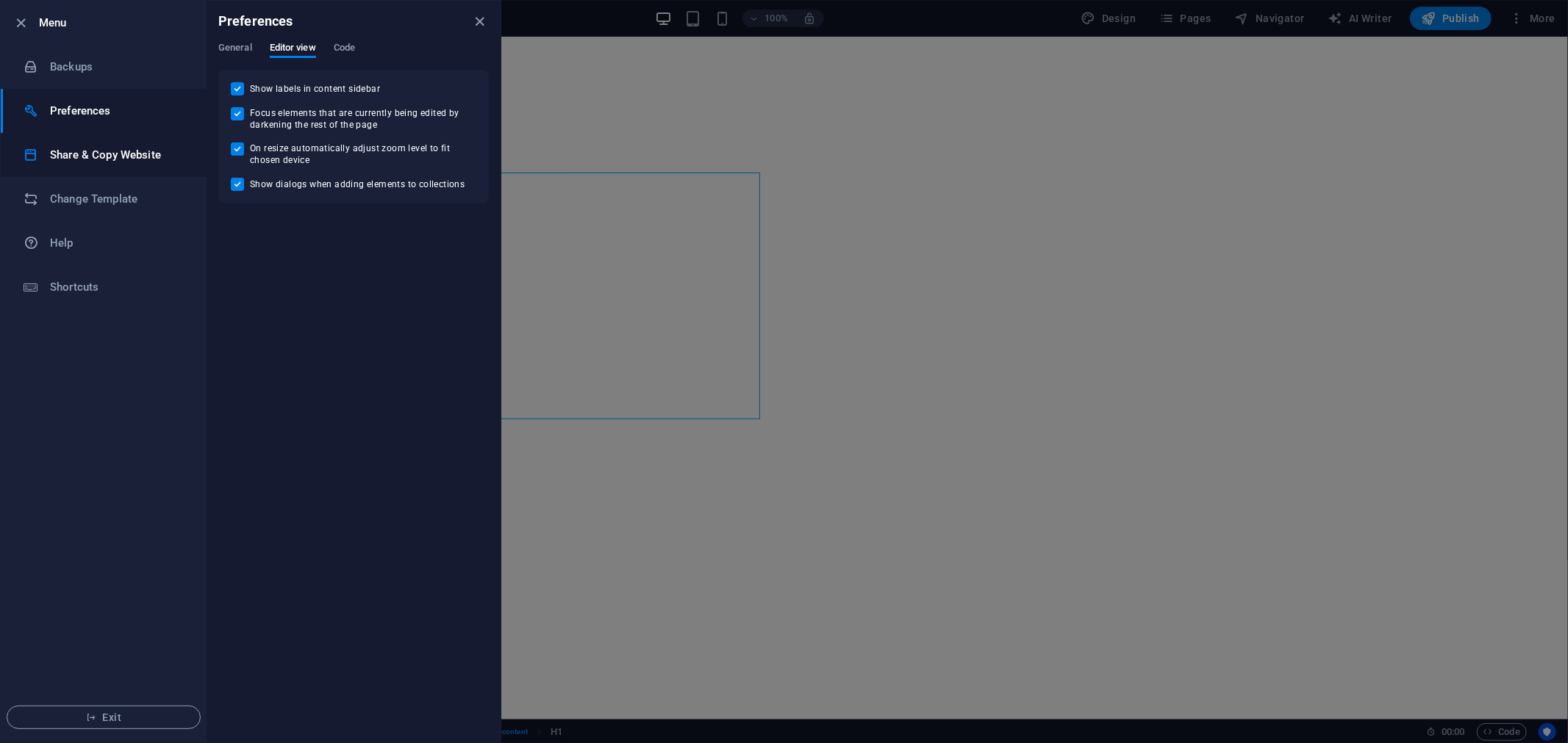
click at [66, 149] on h6 "Share & Copy Website" at bounding box center [117, 155] width 136 height 18
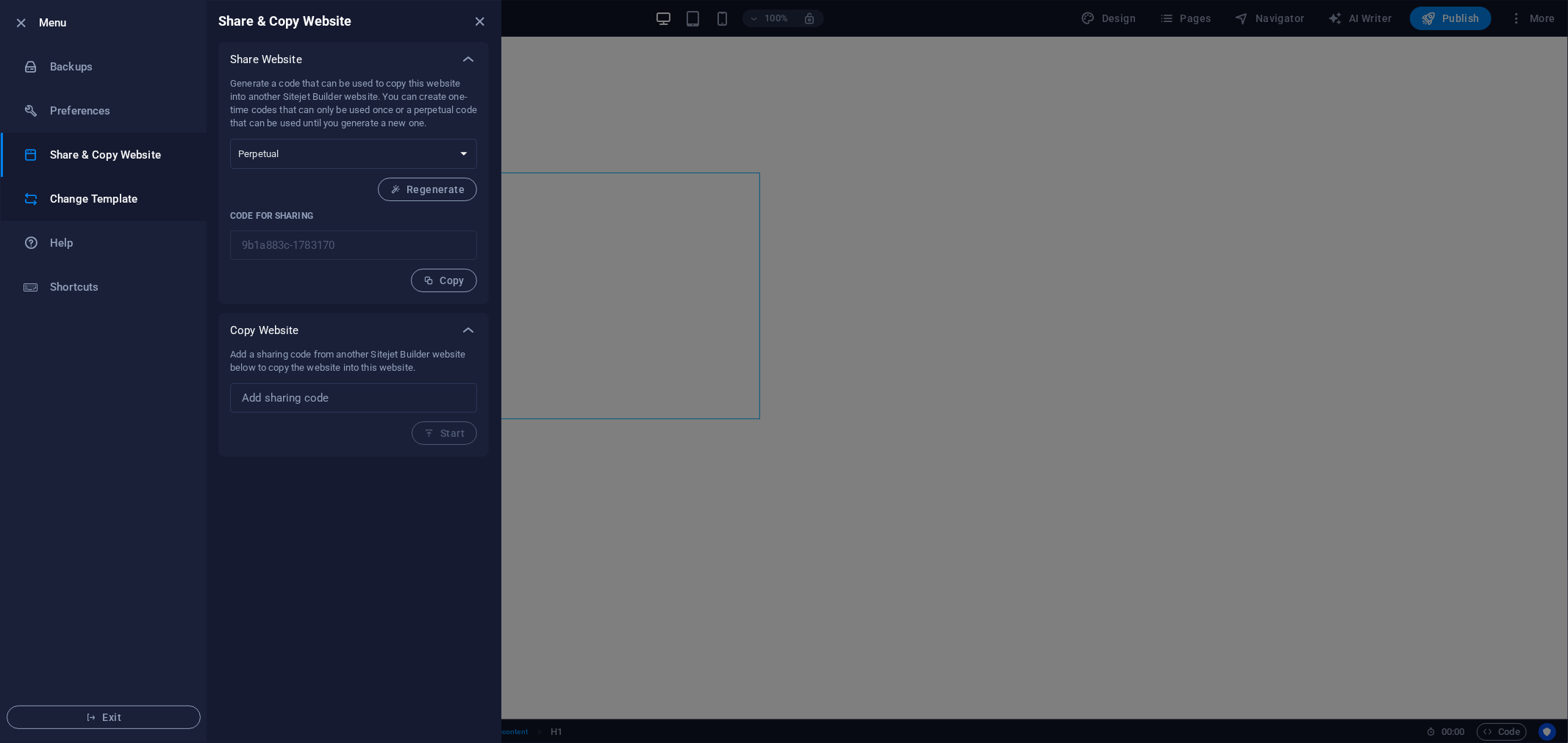
click at [89, 204] on h6 "Change Template" at bounding box center [117, 199] width 136 height 18
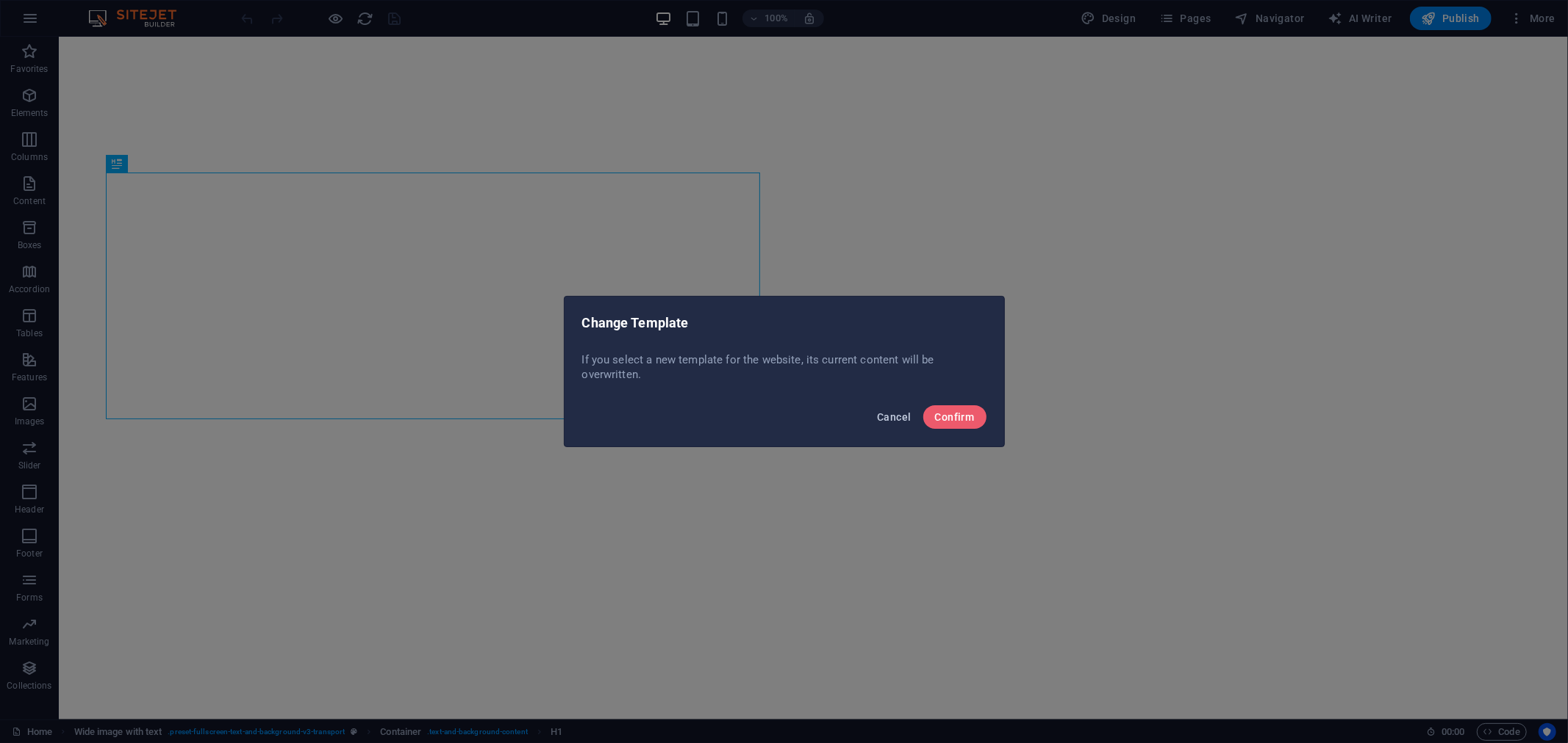
click at [898, 418] on span "Cancel" at bounding box center [894, 418] width 34 height 12
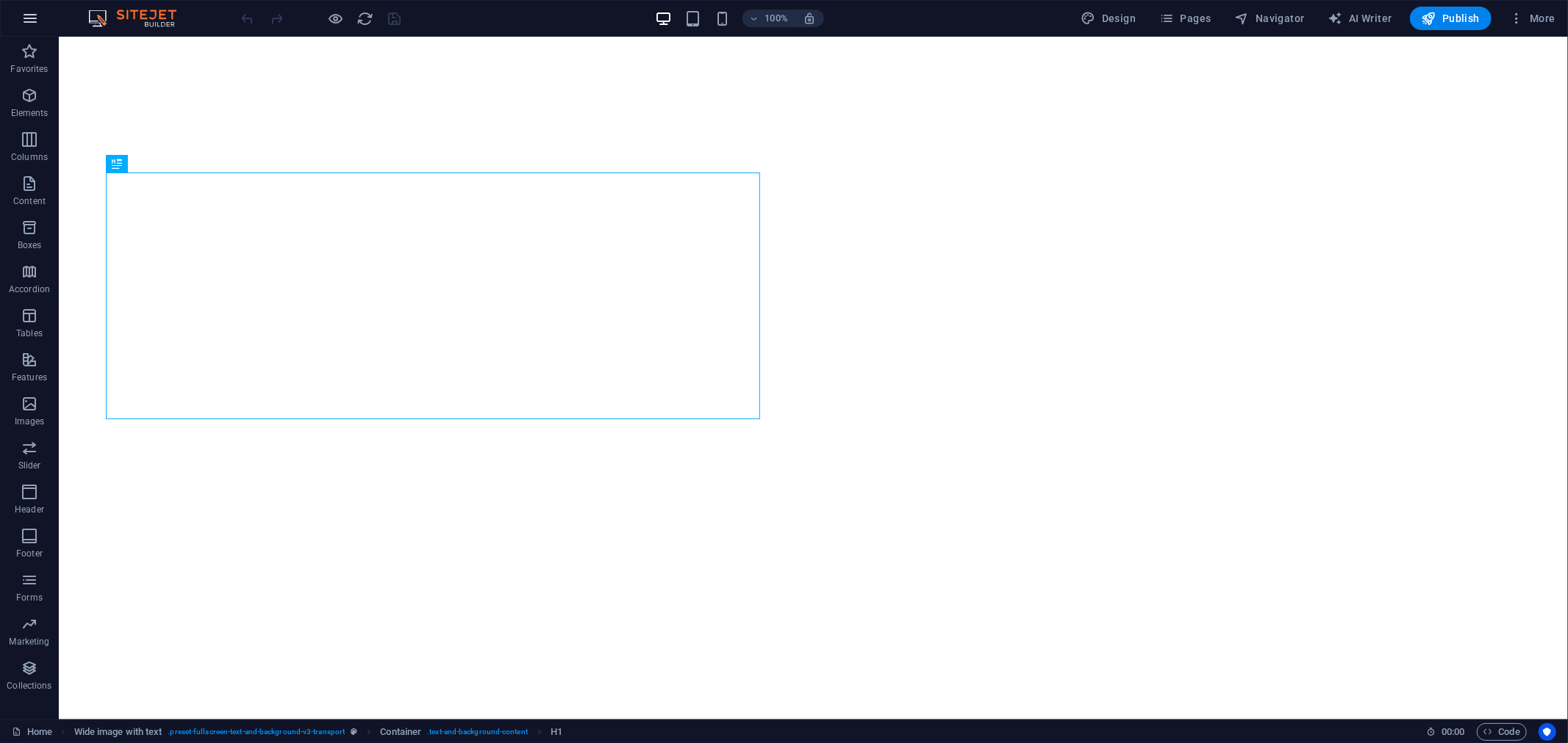
click at [20, 24] on button "button" at bounding box center [31, 19] width 36 height 36
